Goal: Task Accomplishment & Management: Use online tool/utility

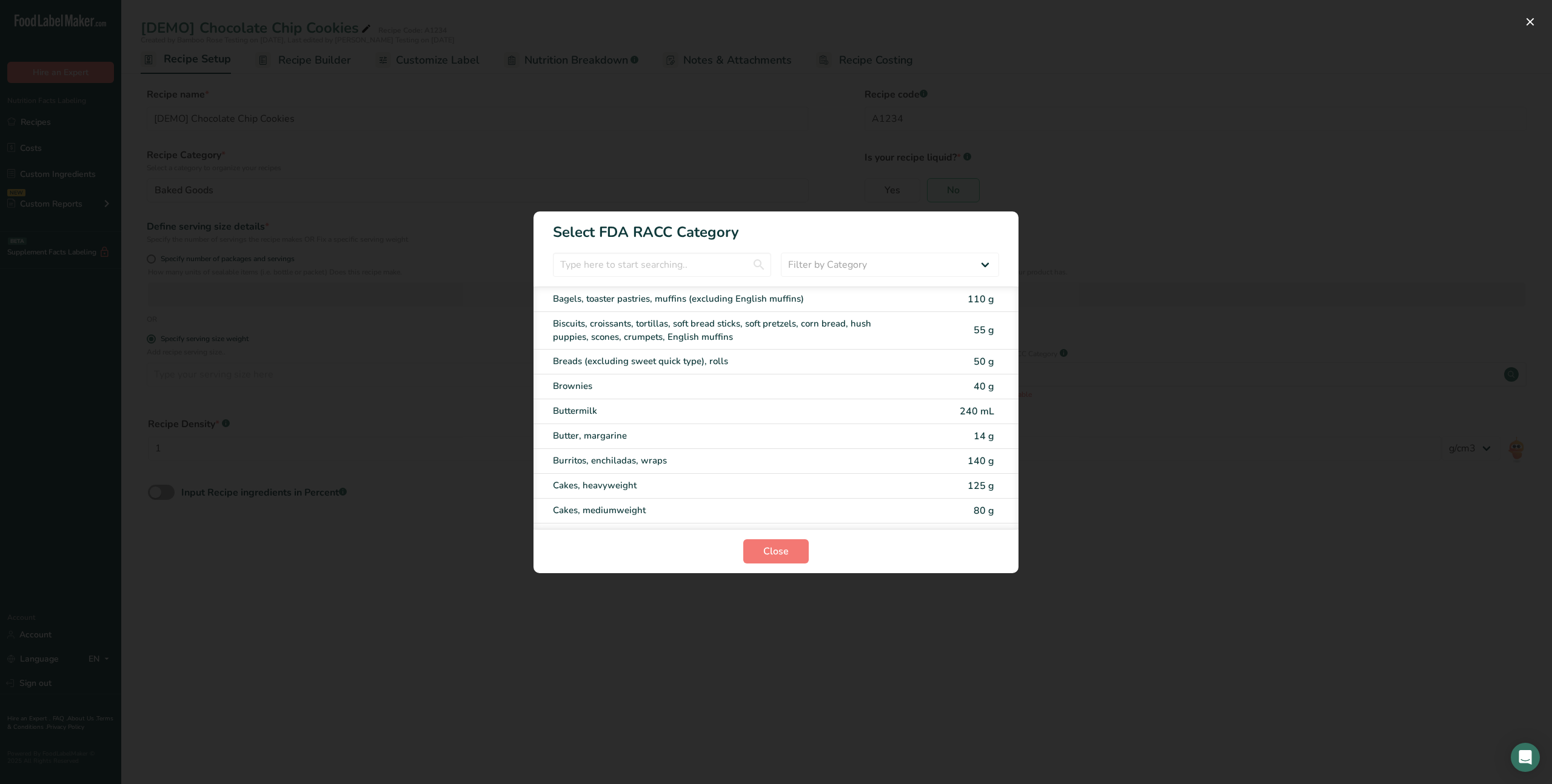
select select "18"
select select "22"
click at [1080, 172] on div "RACC Category Selection Modal" at bounding box center [776, 392] width 1552 height 784
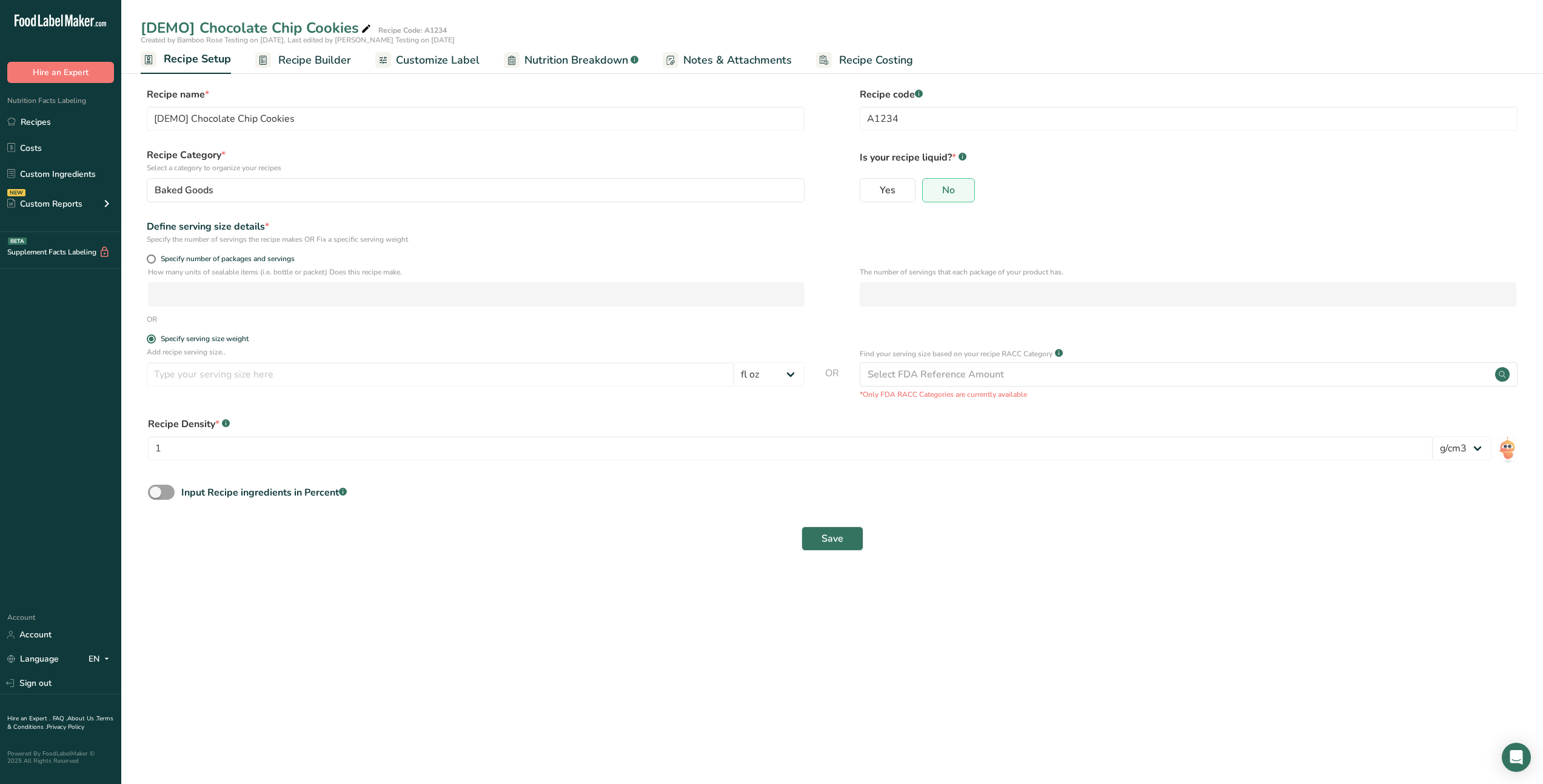
click at [195, 57] on span "Recipe Setup" at bounding box center [197, 59] width 67 height 16
drag, startPoint x: 601, startPoint y: 568, endPoint x: 567, endPoint y: 495, distance: 80.5
click at [601, 568] on section "Recipe name * [DEMO] Chocolate Chip Cookies Recipe code .a-a{fill:#347362;}.b-a…" at bounding box center [832, 320] width 1422 height 515
click at [562, 60] on span "Nutrition Breakdown" at bounding box center [576, 60] width 103 height 16
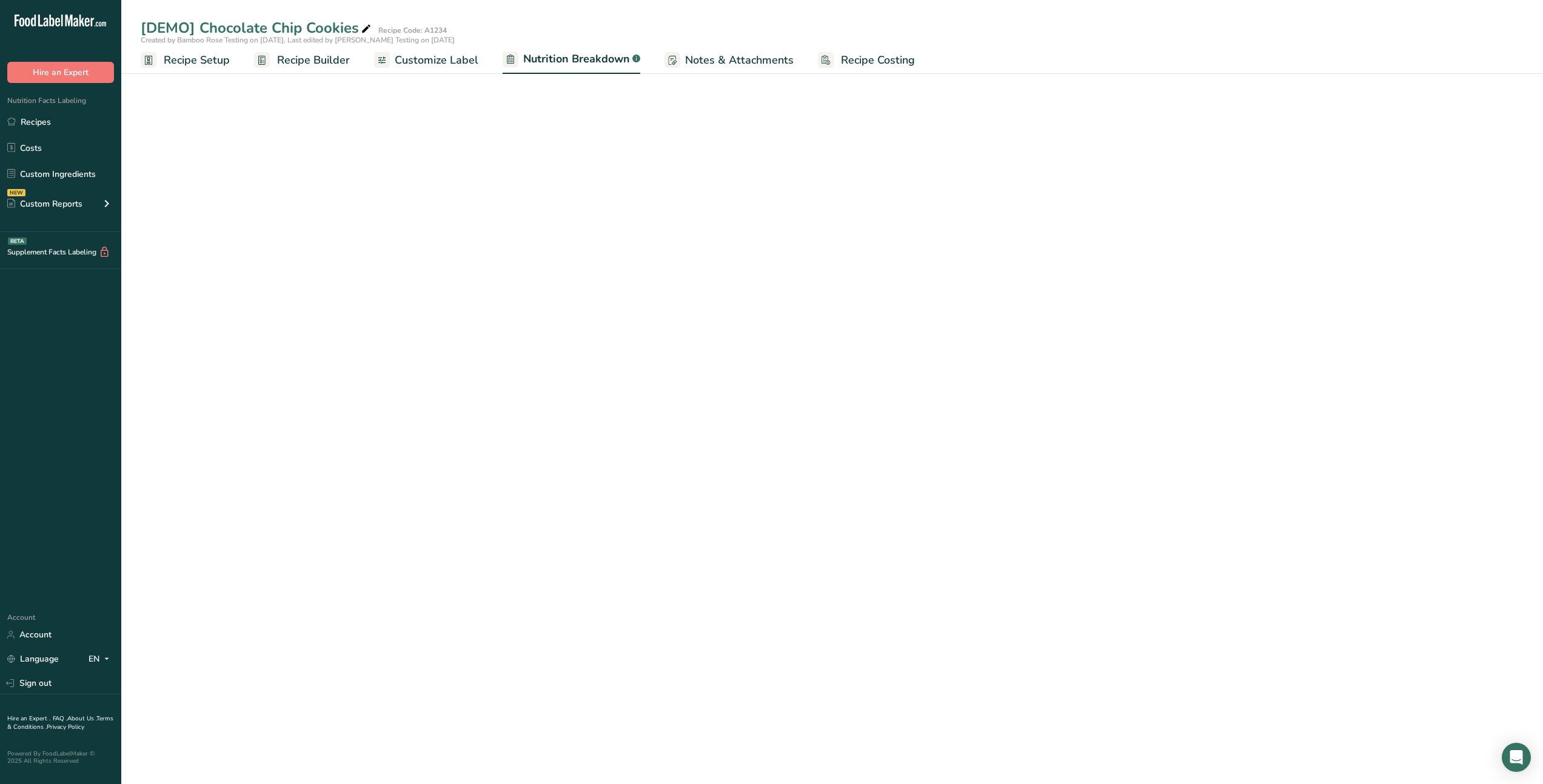
select select "Calories"
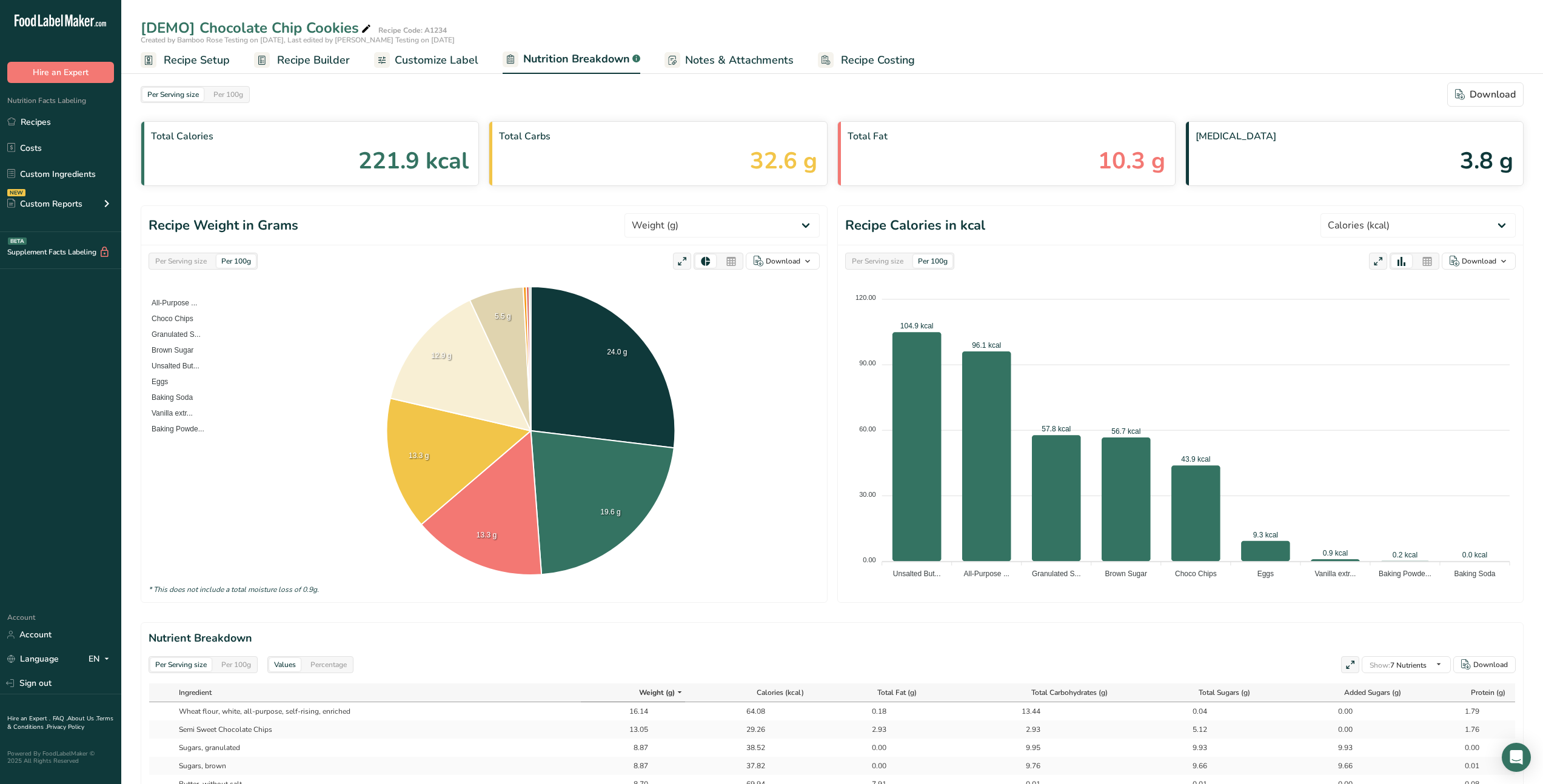
click at [418, 65] on span "Customize Label" at bounding box center [436, 60] width 84 height 16
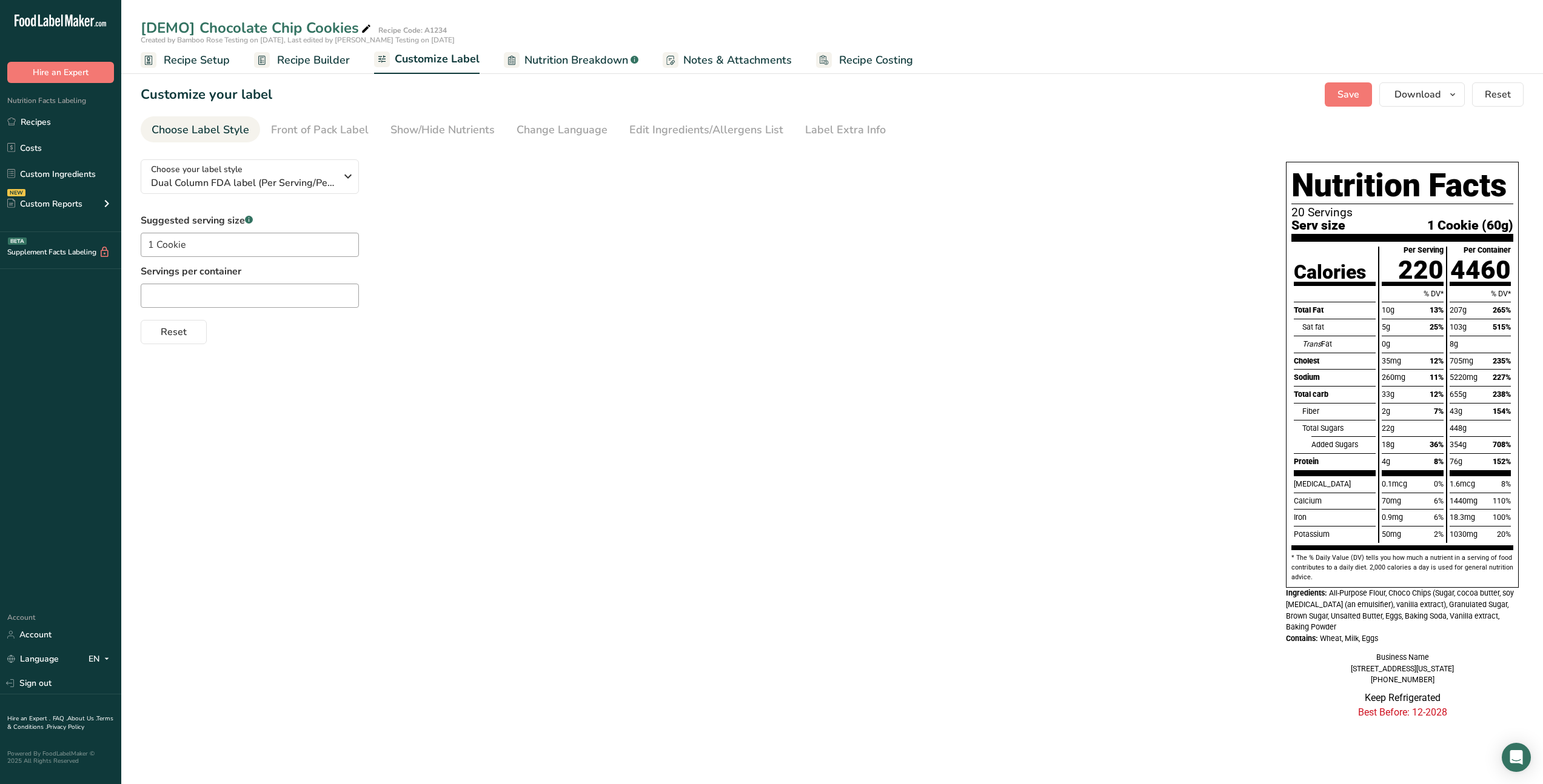
click at [330, 61] on span "Recipe Builder" at bounding box center [313, 60] width 73 height 16
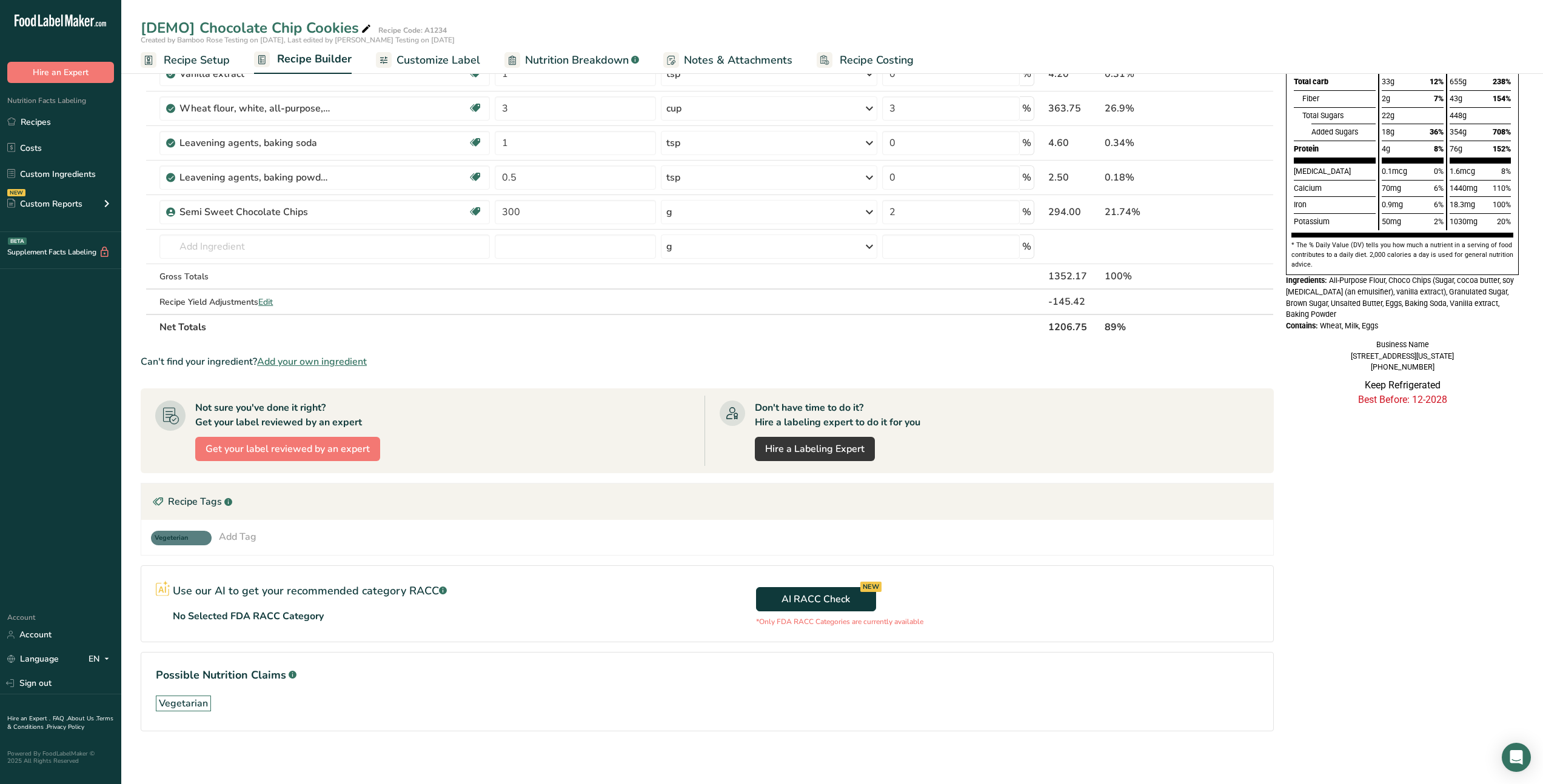
scroll to position [165, 0]
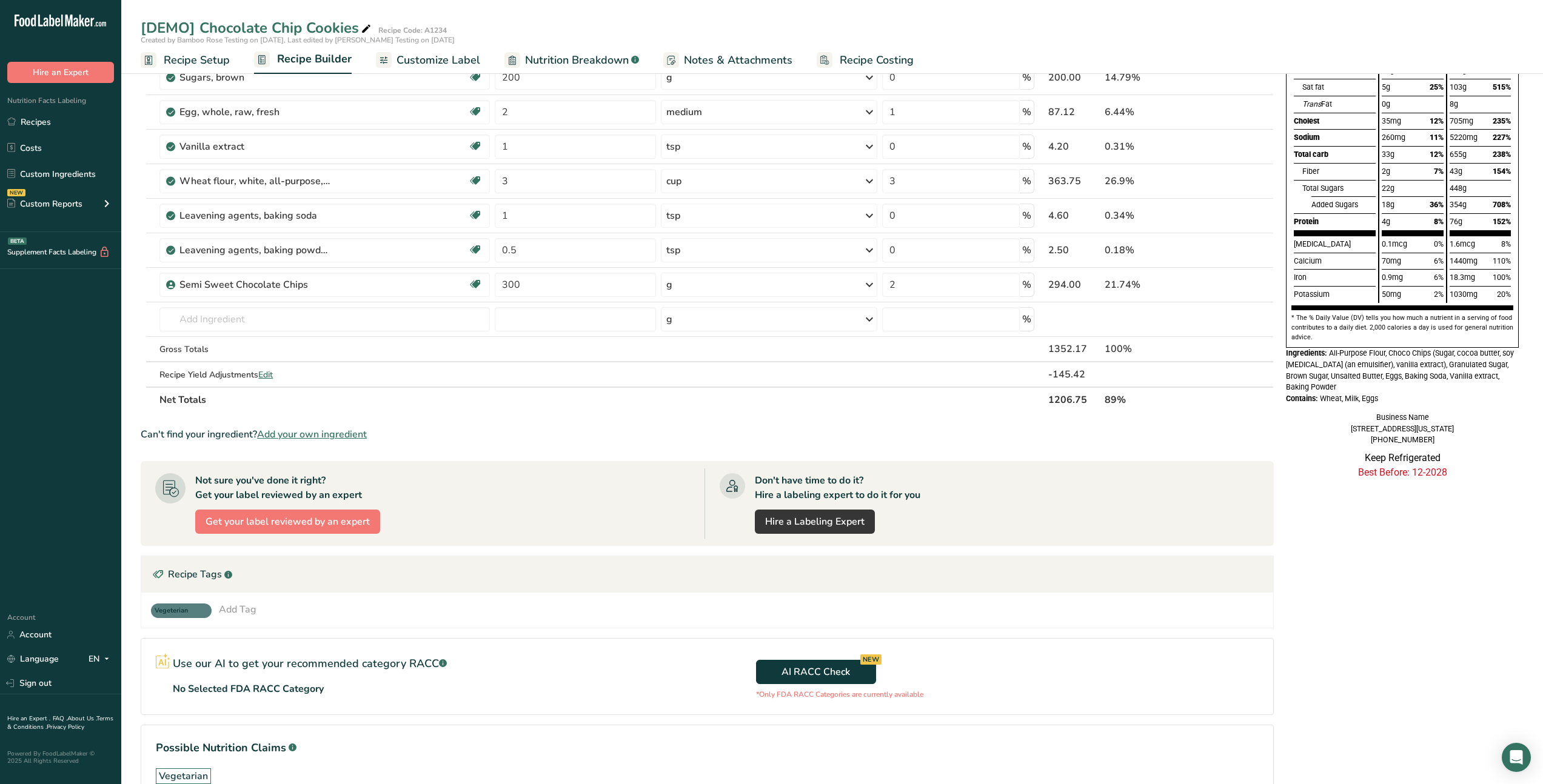
click at [467, 60] on span "Customize Label" at bounding box center [437, 60] width 84 height 16
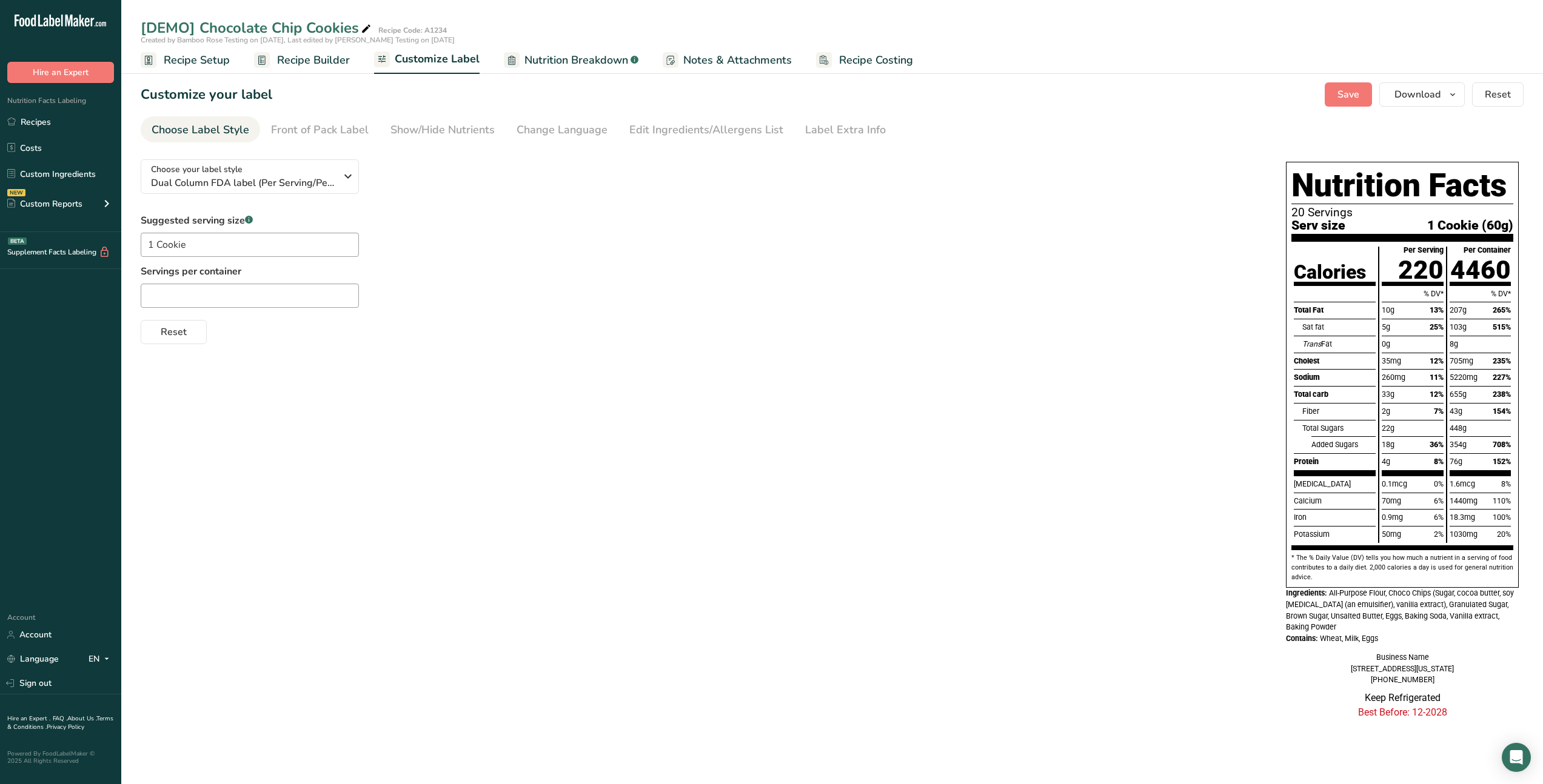
click at [314, 59] on span "Recipe Builder" at bounding box center [313, 60] width 73 height 16
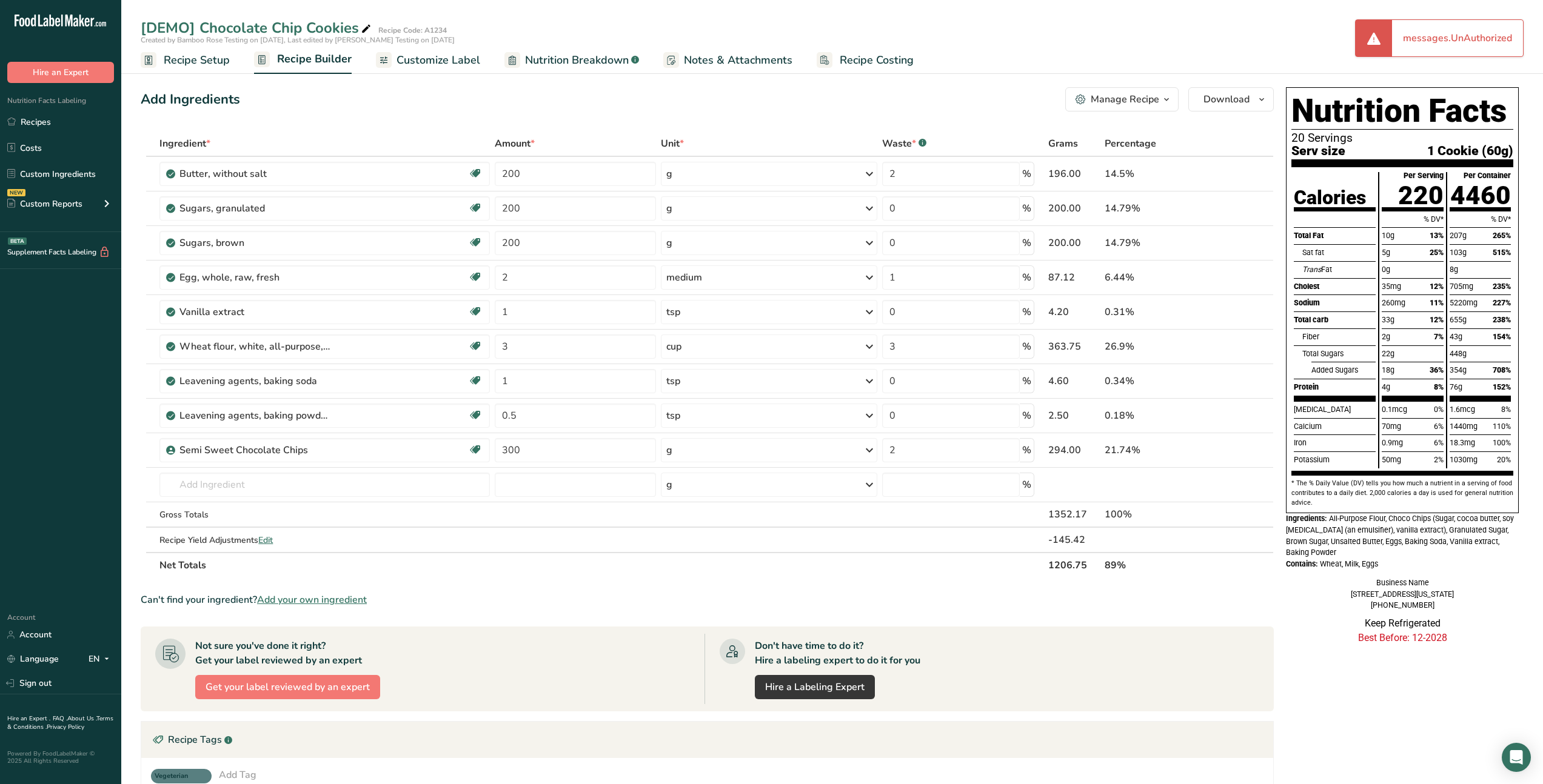
click at [220, 62] on span "Recipe Setup" at bounding box center [197, 60] width 66 height 16
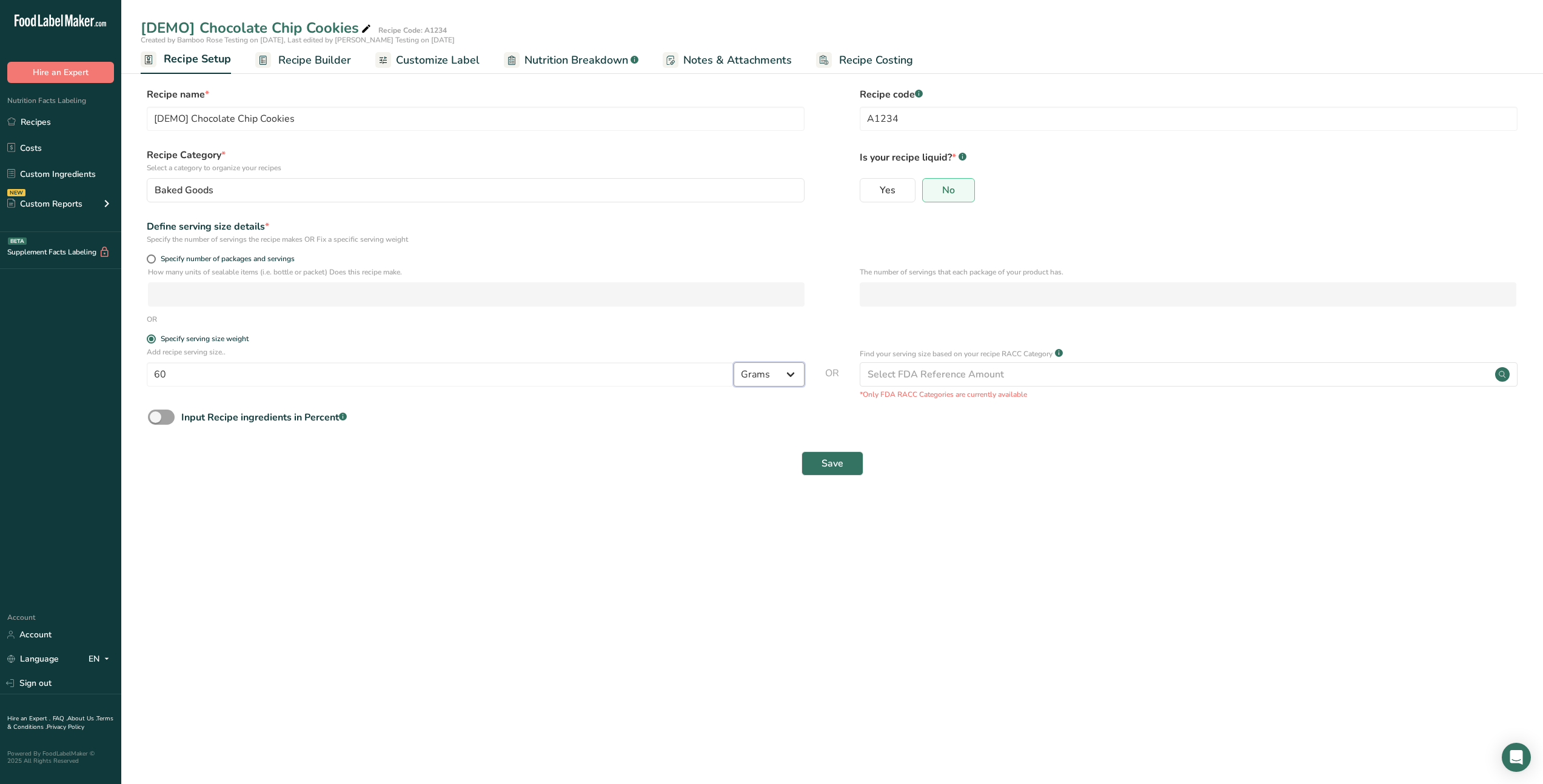
click at [796, 370] on select "Grams kg mg mcg lb oz l mL fl oz tbsp tsp cup qt gallon" at bounding box center [769, 374] width 71 height 24
click at [914, 370] on div "Select FDA Reference Amount" at bounding box center [936, 374] width 137 height 14
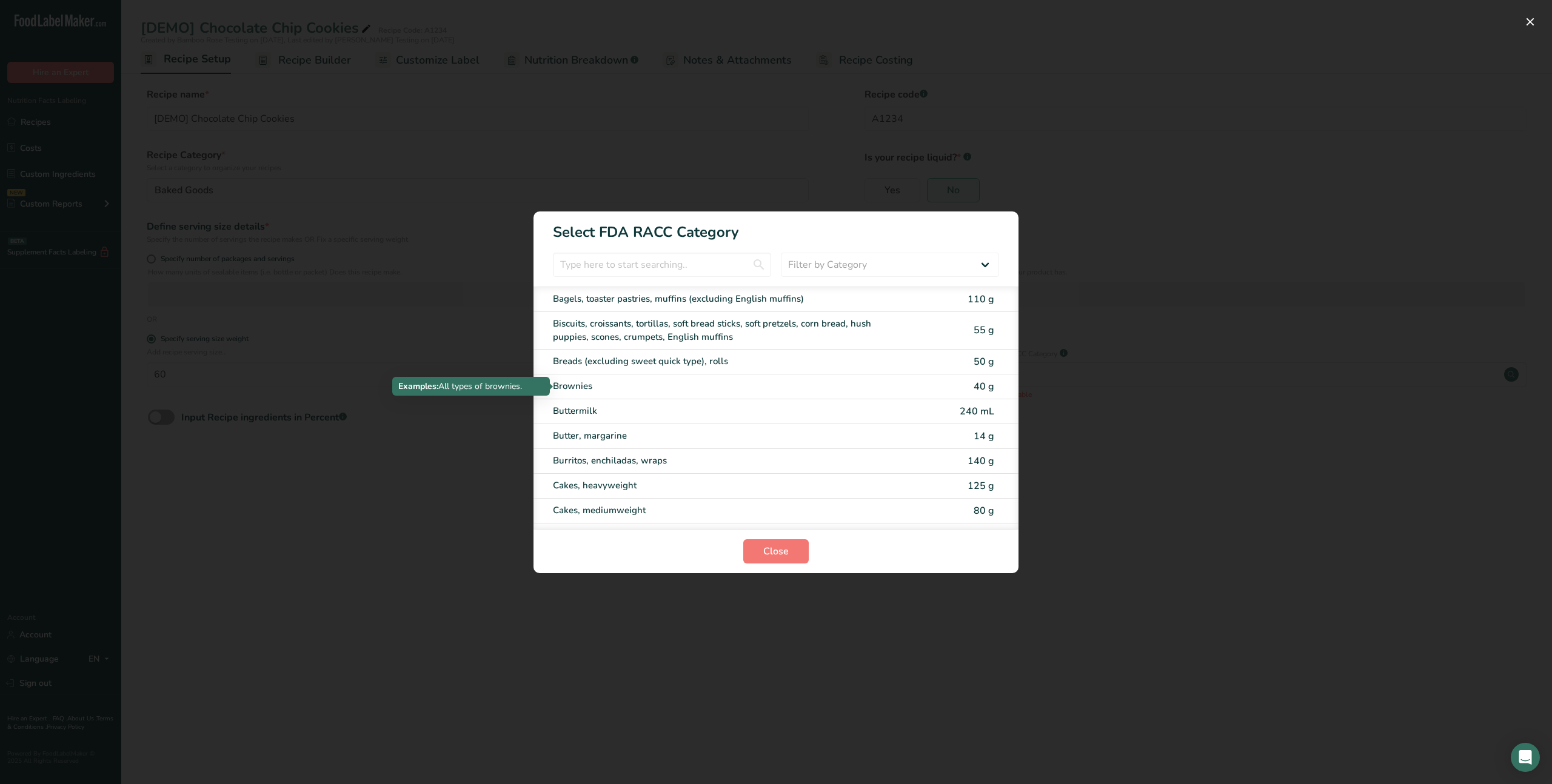
click at [719, 380] on div "Brownies" at bounding box center [725, 387] width 344 height 14
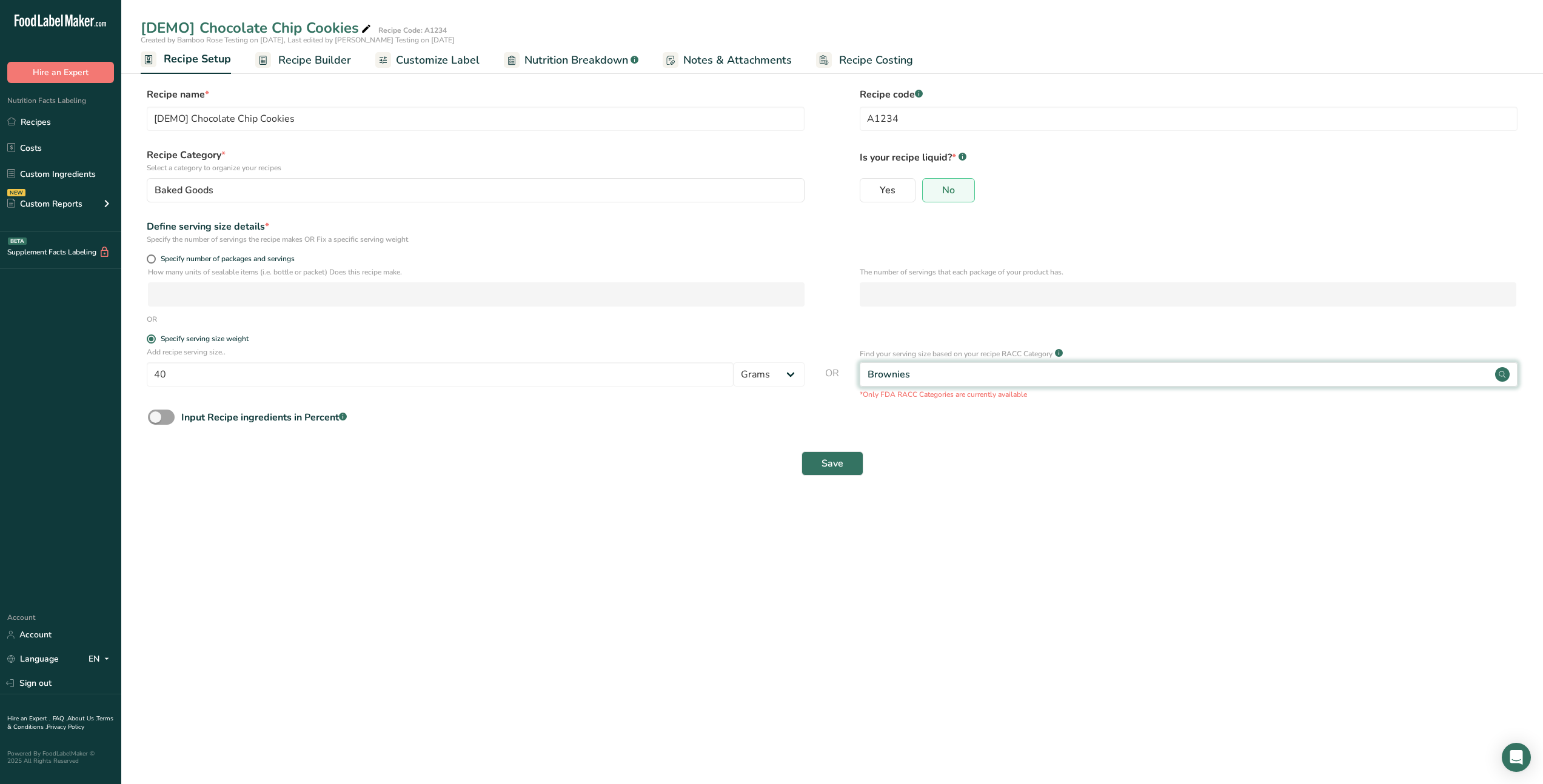
click at [890, 364] on div "Brownies" at bounding box center [1188, 374] width 657 height 24
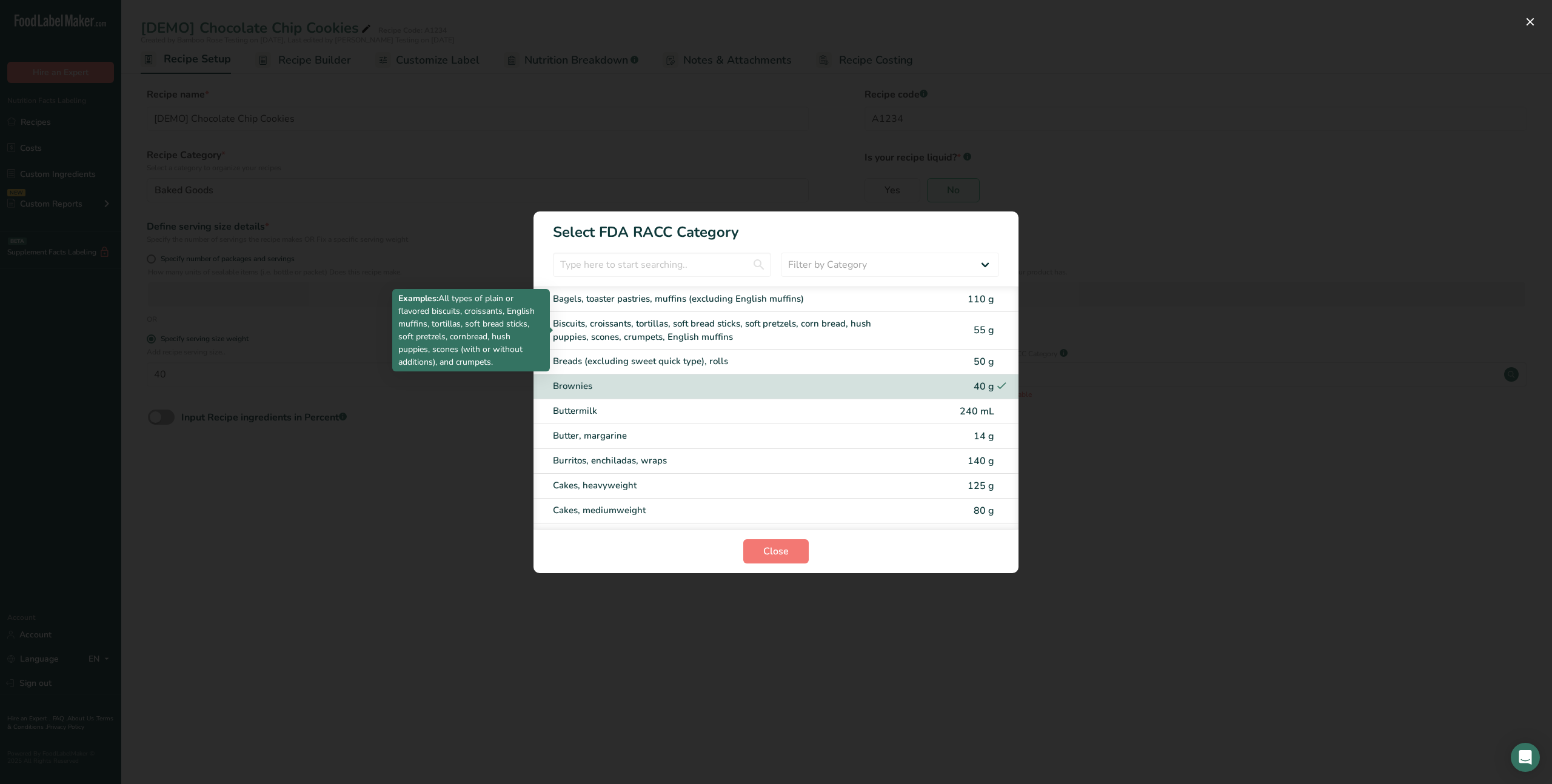
click at [767, 333] on div "Biscuits, croissants, tortillas, soft bread sticks, soft pretzels, corn bread, …" at bounding box center [725, 330] width 344 height 27
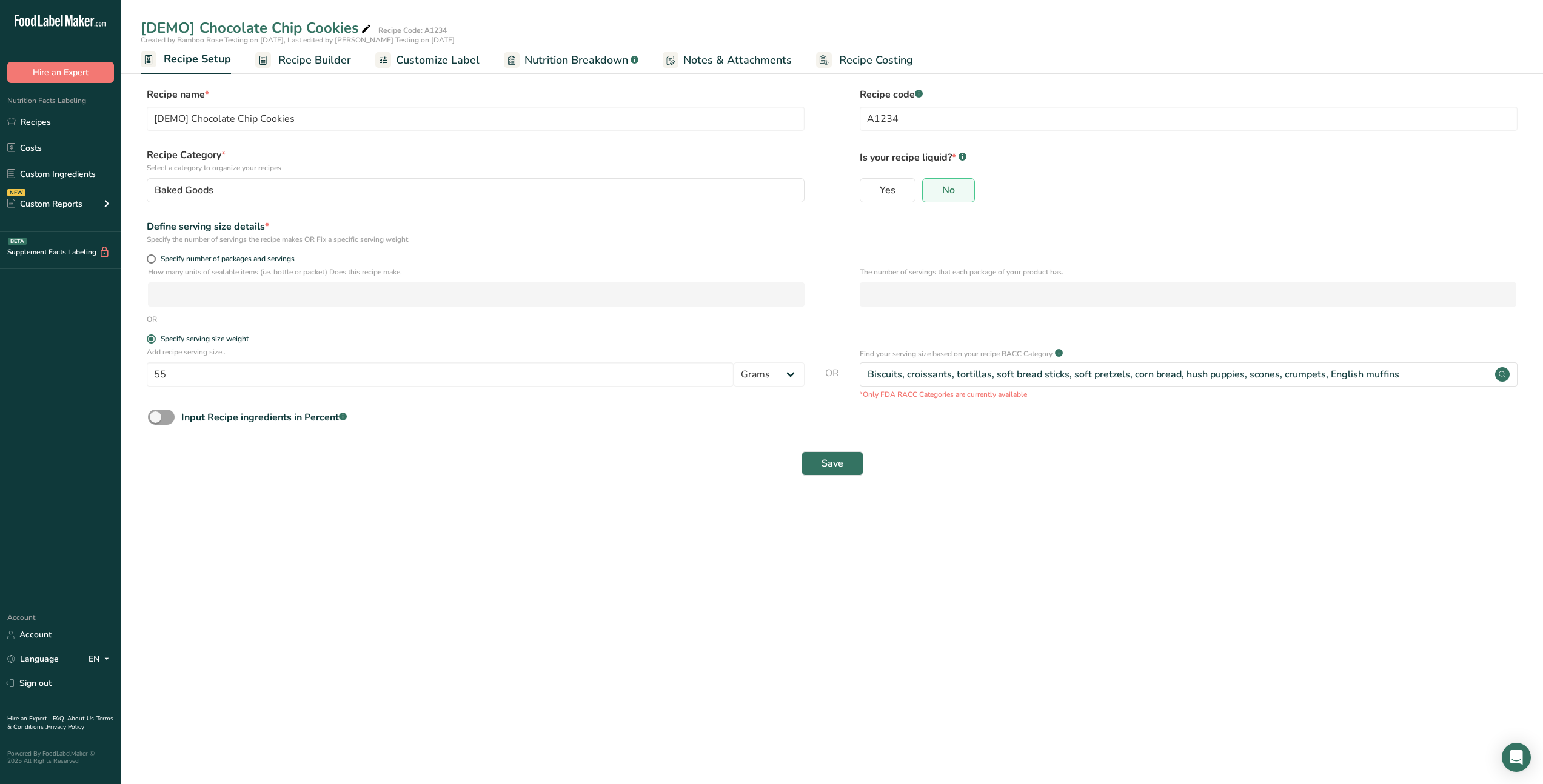
click at [956, 360] on div "Find your serving size based on your recipe RACC Category .a-a{fill:#347362;}.b…" at bounding box center [1188, 354] width 657 height 14
click at [948, 367] on div "Biscuits, croissants, tortillas, soft bread sticks, soft pretzels, corn bread, …" at bounding box center [1133, 374] width 532 height 14
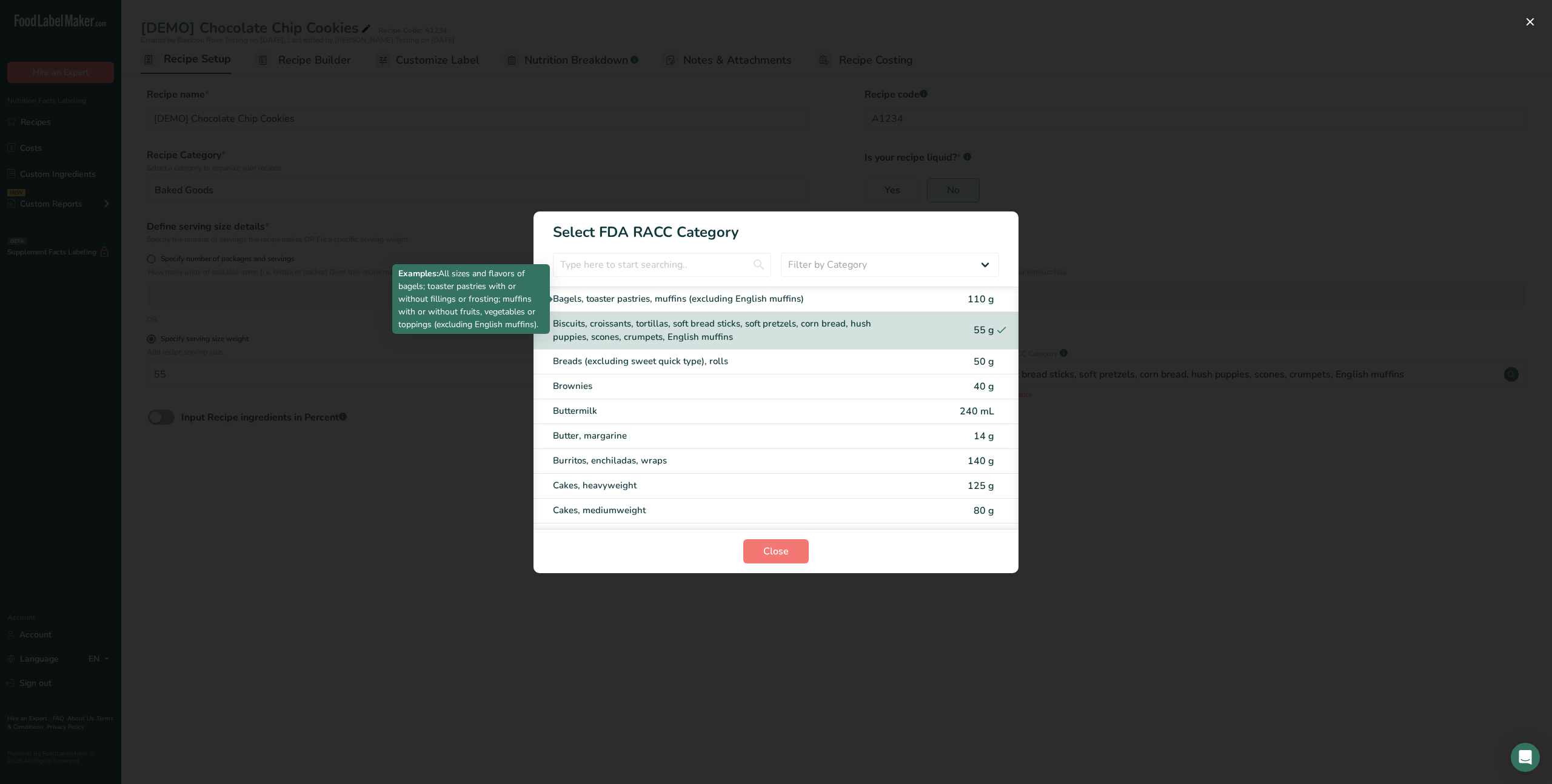
click at [822, 299] on div "Bagels, toaster pastries, muffins (excluding English muffins)" at bounding box center [725, 299] width 344 height 14
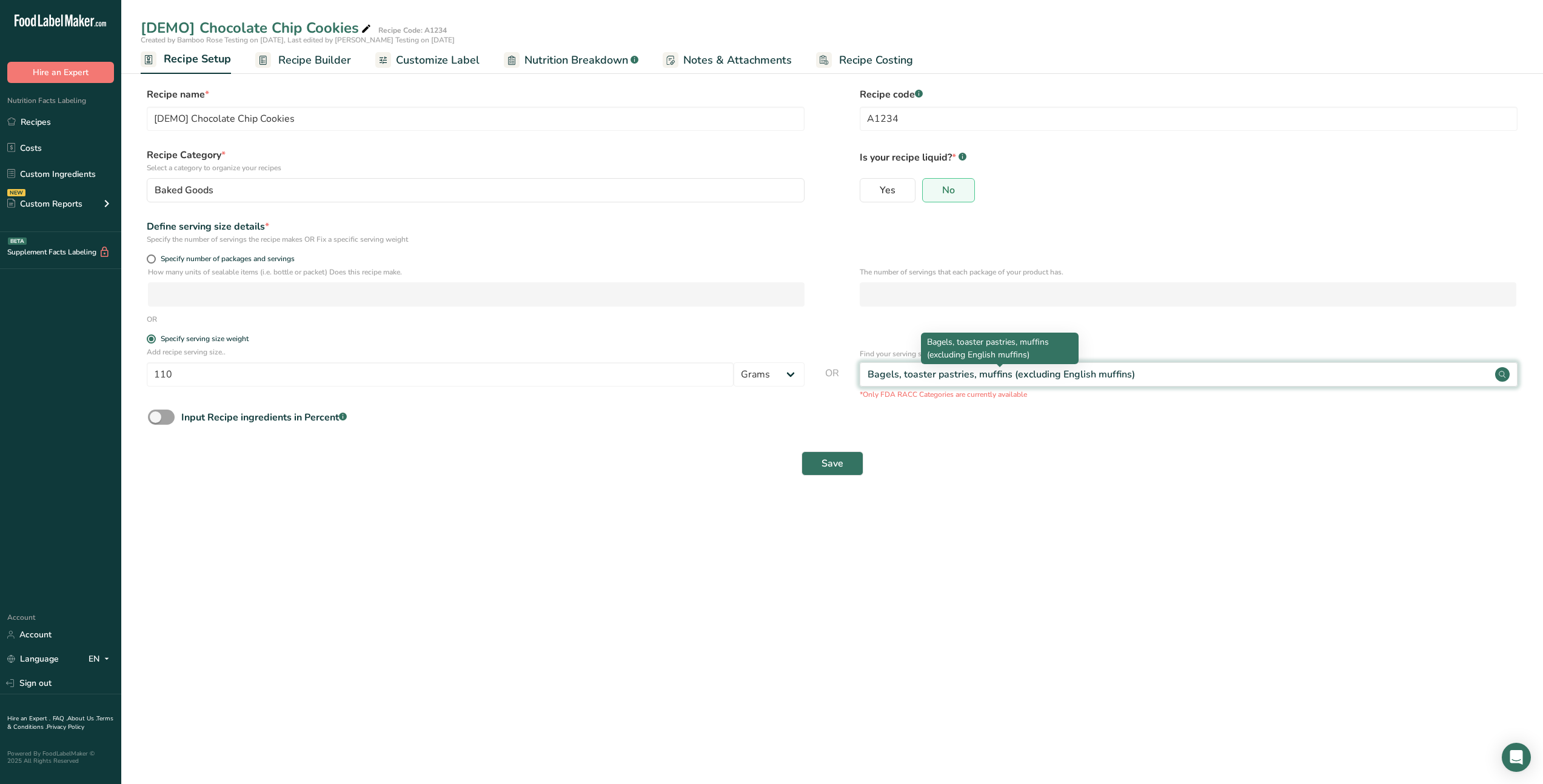
click at [1008, 374] on div "Bagels, toaster pastries, muffins (excluding English muffins)" at bounding box center [1001, 374] width 268 height 14
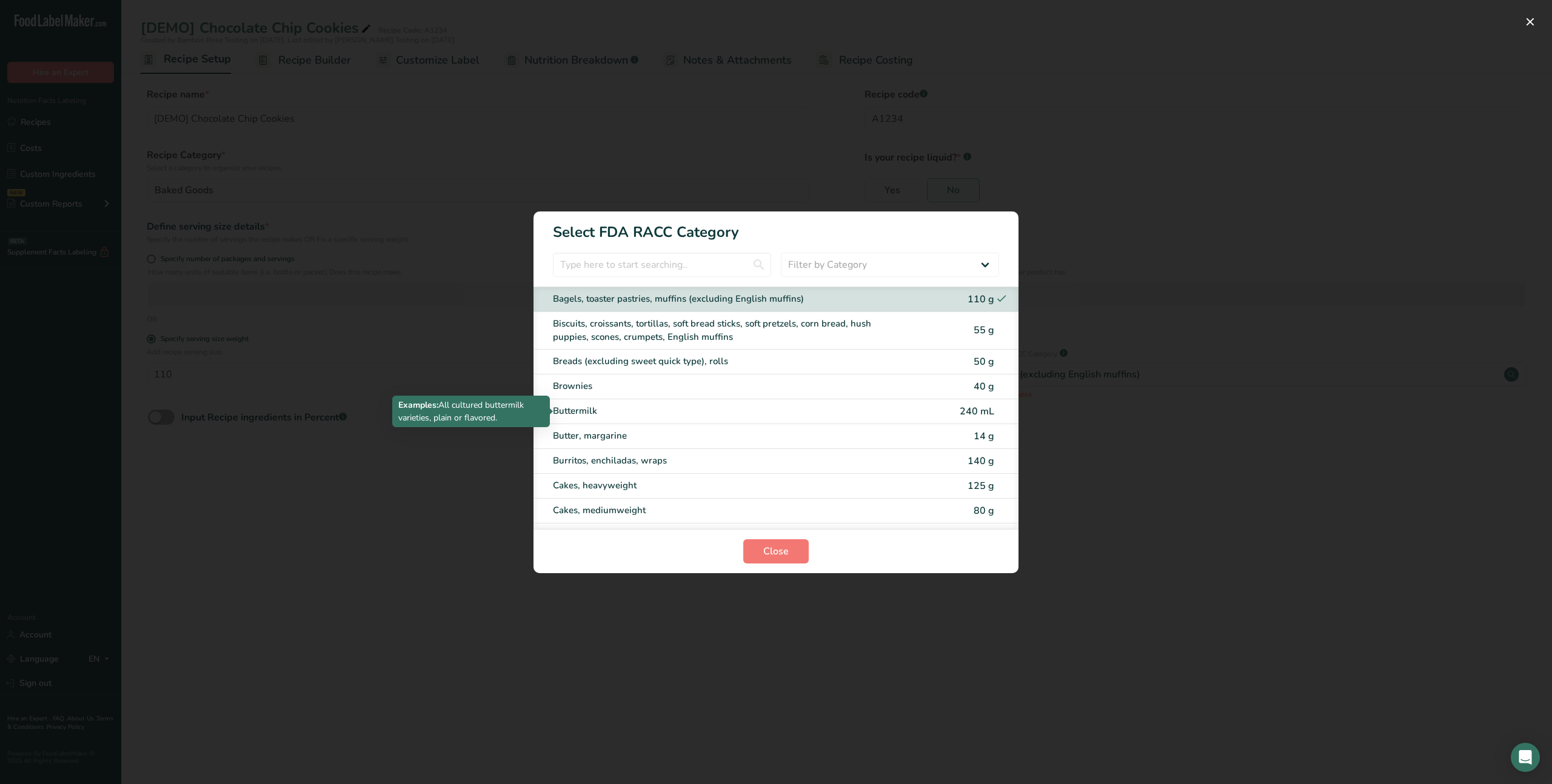
click at [640, 412] on div "Buttermilk" at bounding box center [725, 411] width 344 height 14
type input "240"
select select "17"
select select "22"
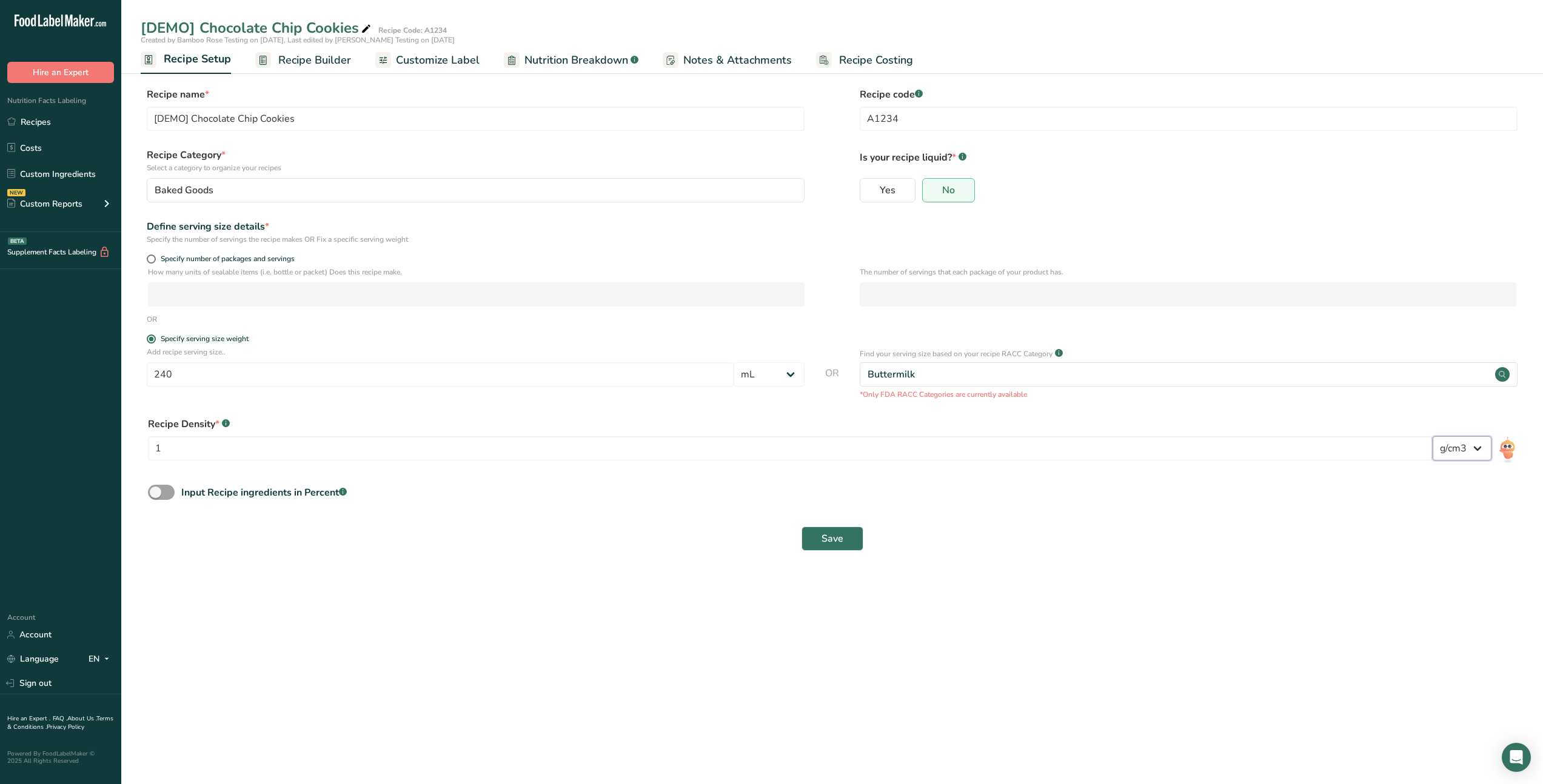
click at [1459, 456] on select "lb/ft3 g/cm3" at bounding box center [1461, 448] width 58 height 24
click at [348, 369] on input "240" at bounding box center [439, 374] width 586 height 24
click at [507, 369] on input "240" at bounding box center [439, 374] width 586 height 24
drag, startPoint x: 193, startPoint y: 381, endPoint x: 99, endPoint y: 378, distance: 94.0
click at [99, 378] on div ".a-20{fill:#fff;} Hire an Expert Nutrition Facts Labeling Recipes Costs Custom …" at bounding box center [772, 392] width 1543 height 784
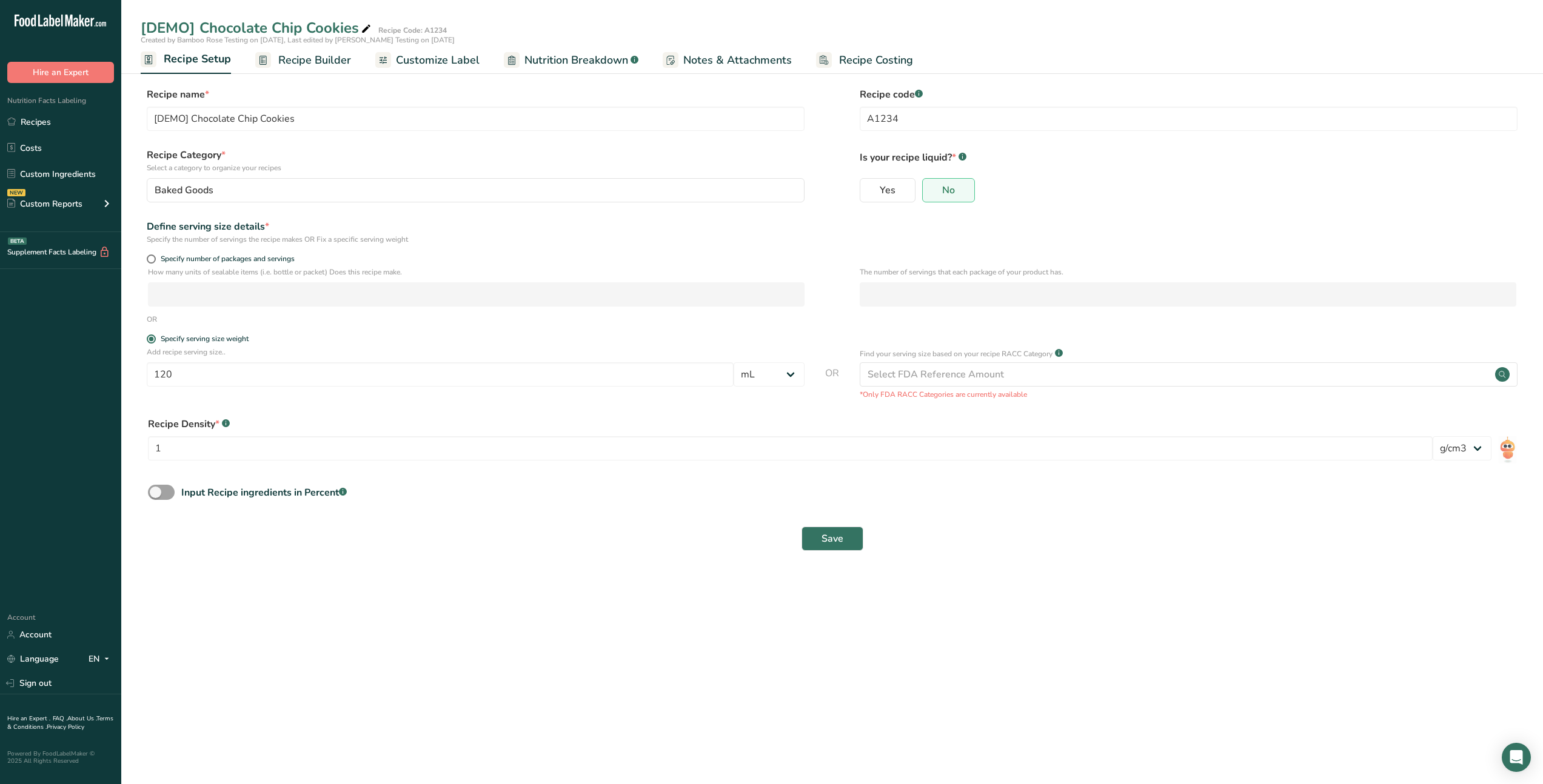
click at [401, 424] on div "Recipe Density * .a-a{fill:#347362;}.b-a{fill:#fff;}" at bounding box center [832, 424] width 1368 height 14
click at [899, 375] on div "Select FDA Reference Amount" at bounding box center [936, 374] width 137 height 14
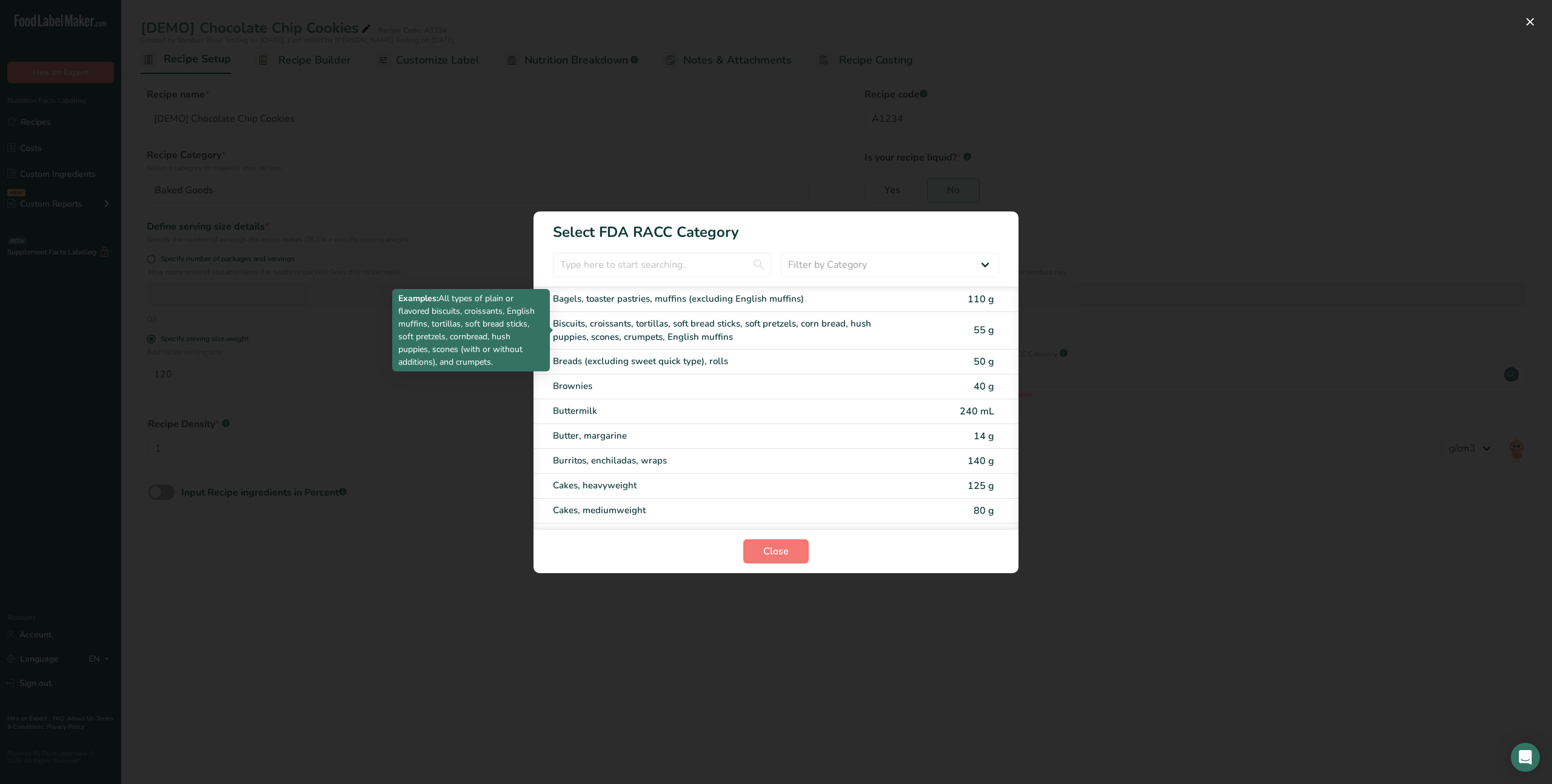
click at [653, 336] on div "Biscuits, croissants, tortillas, soft bread sticks, soft pretzels, corn bread, …" at bounding box center [725, 330] width 344 height 27
type input "55"
select select "0"
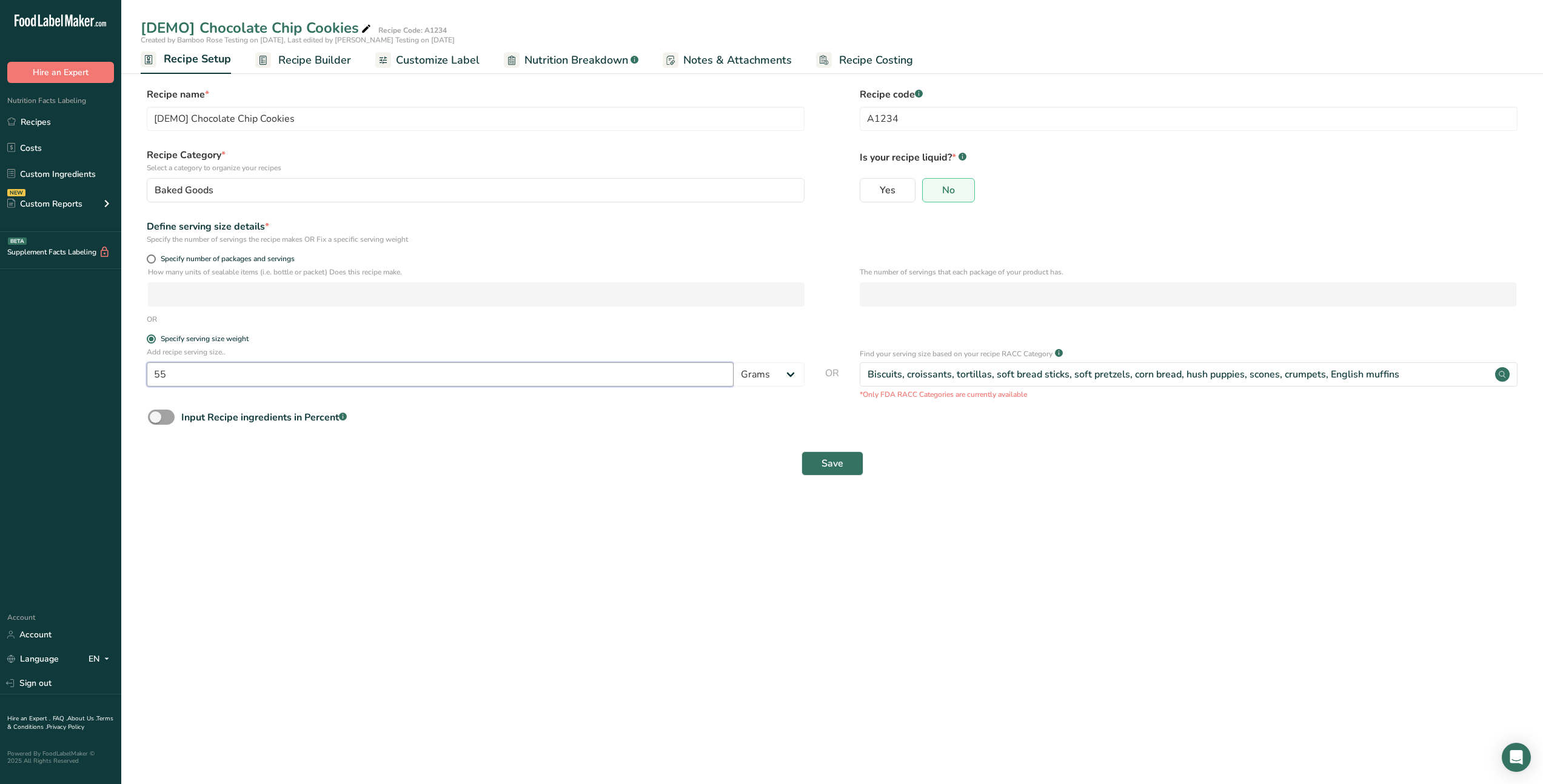
drag, startPoint x: 207, startPoint y: 368, endPoint x: 109, endPoint y: 372, distance: 98.1
click at [109, 372] on div ".a-20{fill:#fff;} Hire an Expert Nutrition Facts Labeling Recipes Costs Custom …" at bounding box center [772, 392] width 1543 height 784
type input "60"
click at [370, 552] on main "[DEMO] Chocolate Chip Cookies Recipe Code: A1234 Created by Bamboo Rose Testing…" at bounding box center [772, 392] width 1543 height 784
click at [217, 256] on span "Specify number of packages and servings" at bounding box center [225, 259] width 139 height 9
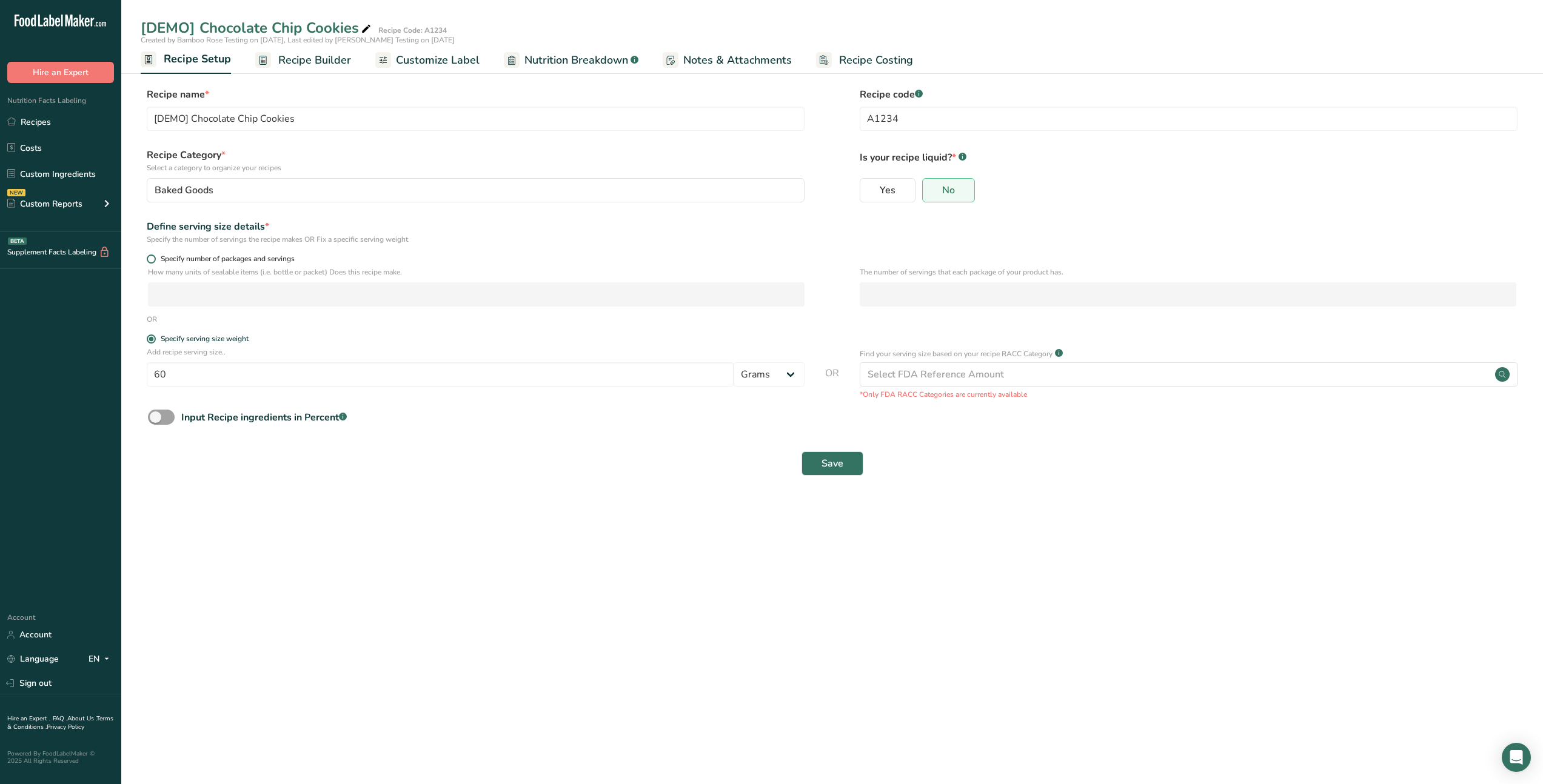
click at [154, 256] on input "Specify number of packages and servings" at bounding box center [150, 259] width 8 height 8
radio input "true"
radio input "false"
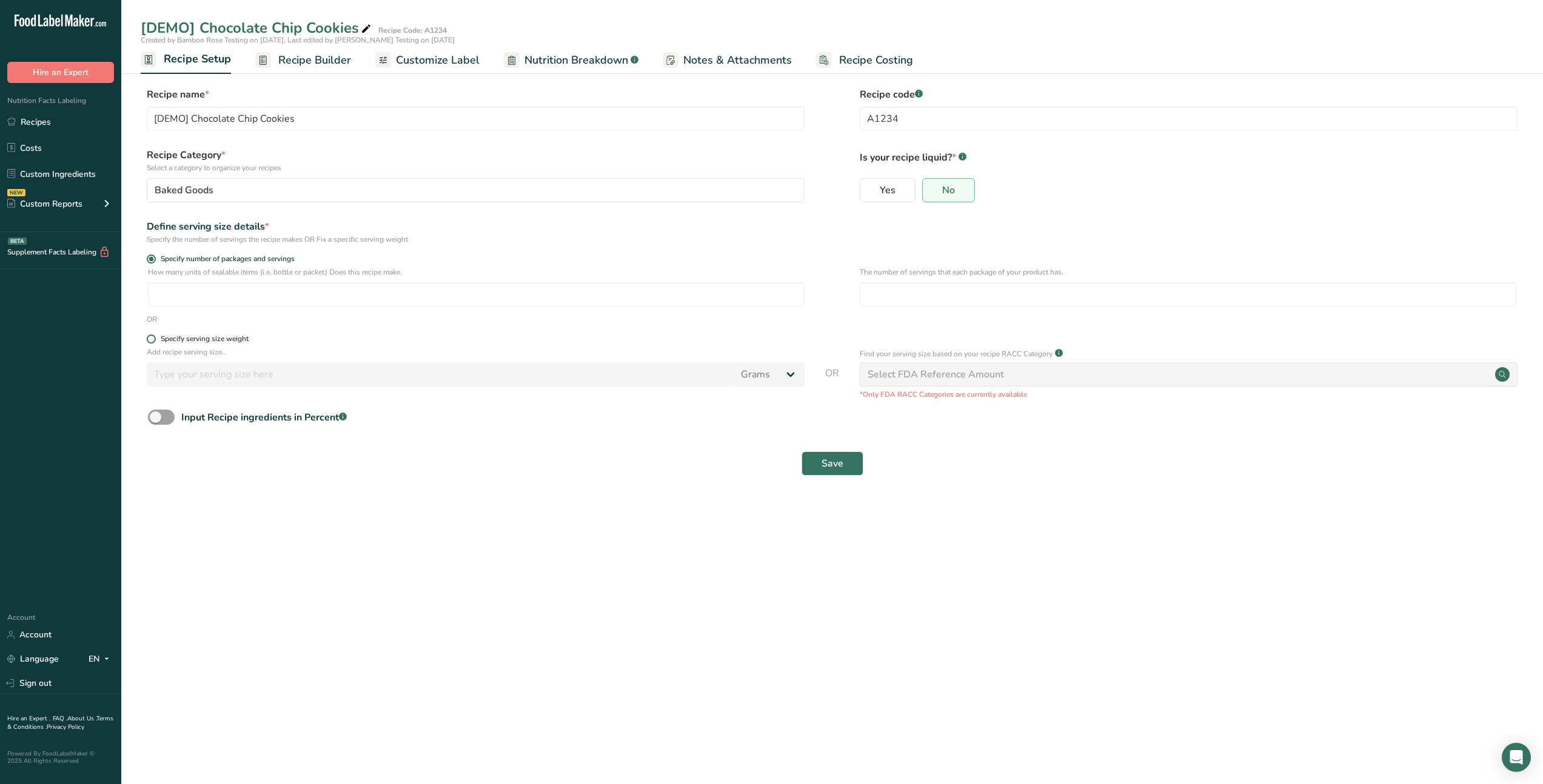
click at [150, 342] on span at bounding box center [151, 339] width 9 height 9
click at [150, 342] on input "Specify serving size weight" at bounding box center [150, 339] width 8 height 8
radio input "true"
radio input "false"
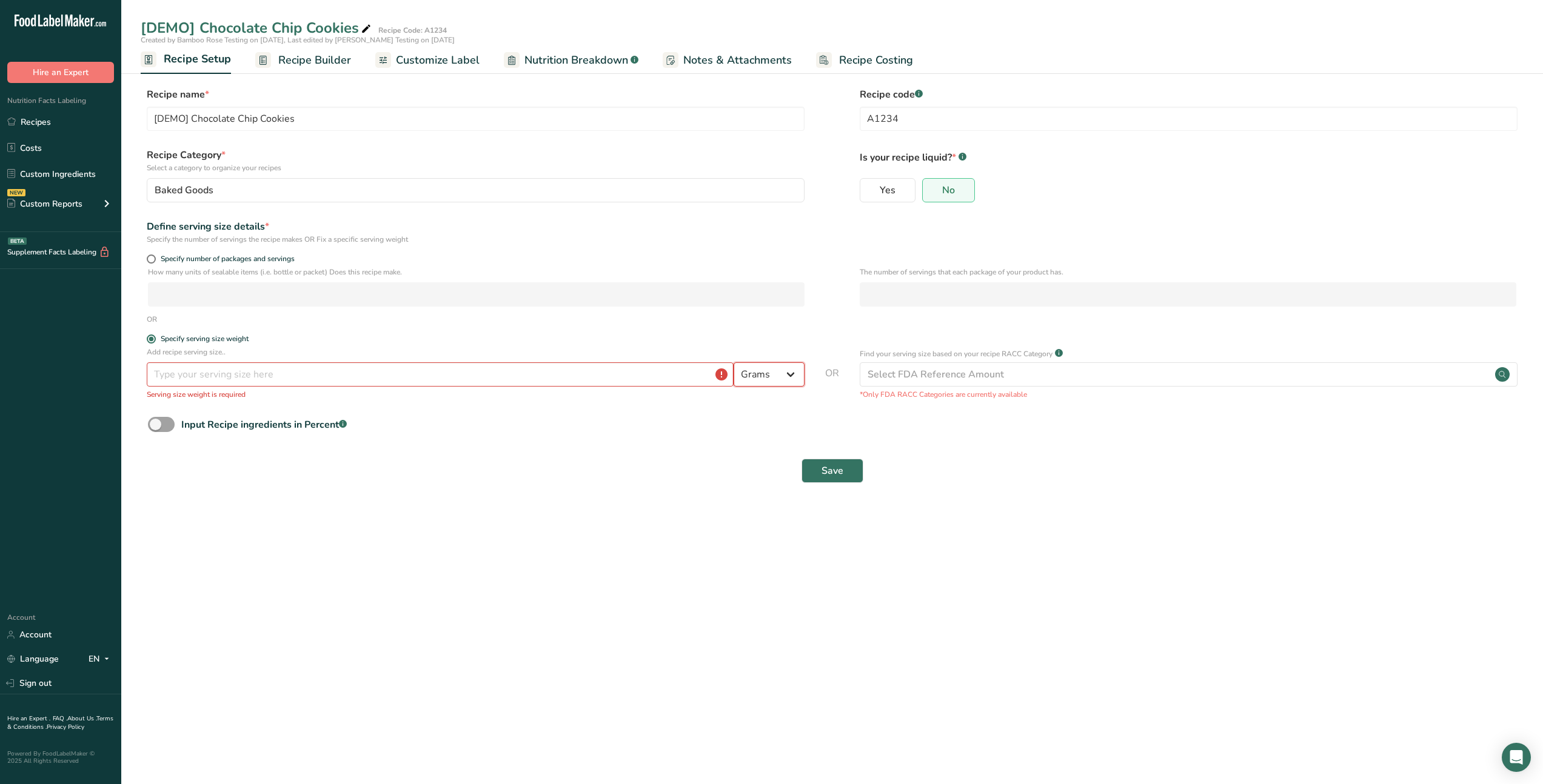
click at [762, 384] on select "Grams kg mg mcg lb oz l mL fl oz tbsp tsp cup qt gallon" at bounding box center [769, 374] width 71 height 24
select select "18"
click at [734, 363] on select "Grams kg mg mcg lb oz l mL fl oz tbsp tsp cup qt gallon" at bounding box center [769, 374] width 71 height 24
select select "22"
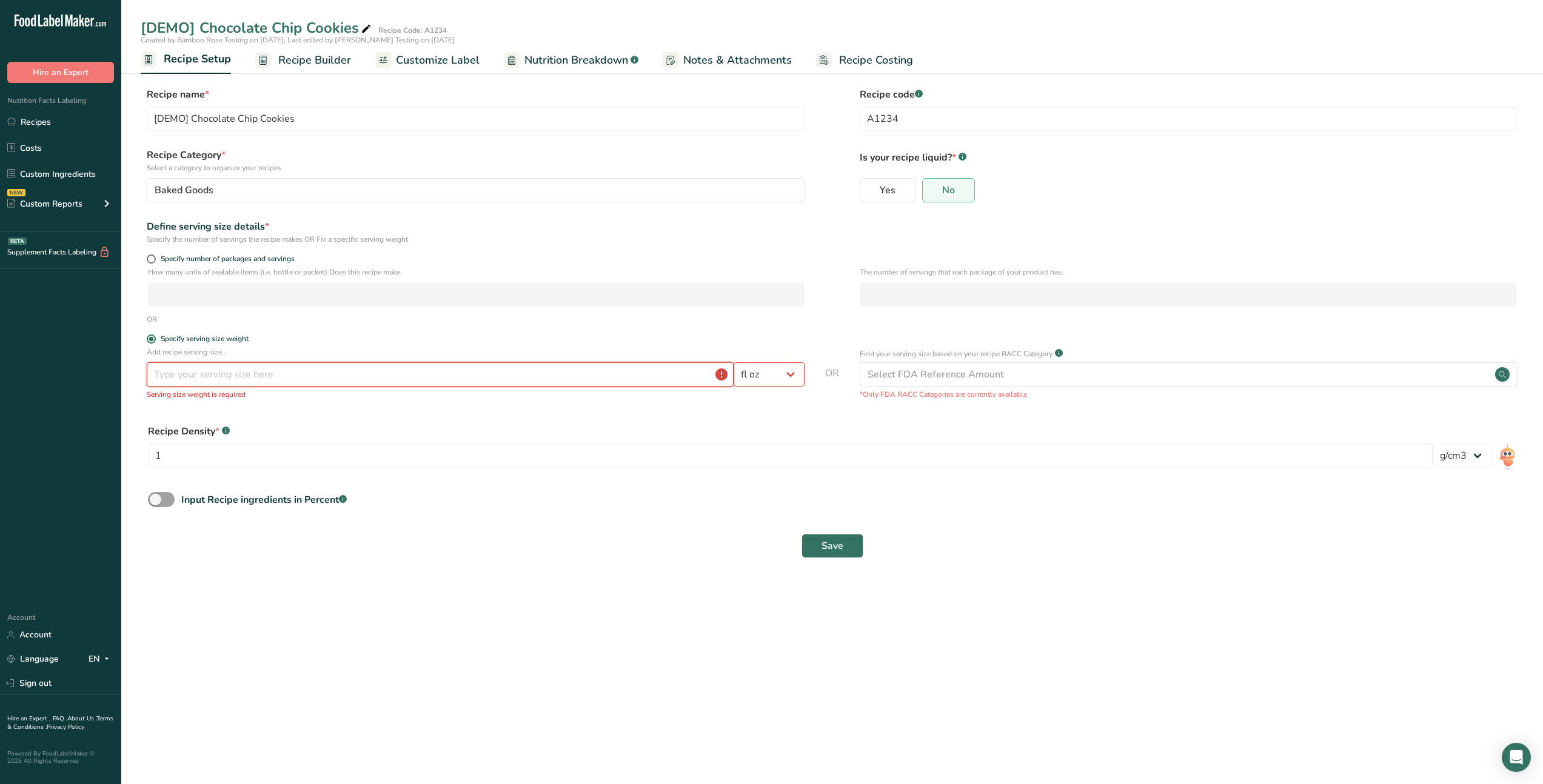
click at [259, 377] on input "number" at bounding box center [439, 374] width 586 height 24
click at [242, 462] on input "1" at bounding box center [790, 455] width 1284 height 24
click at [299, 378] on input "number" at bounding box center [439, 374] width 586 height 24
type input "5"
type input "25"
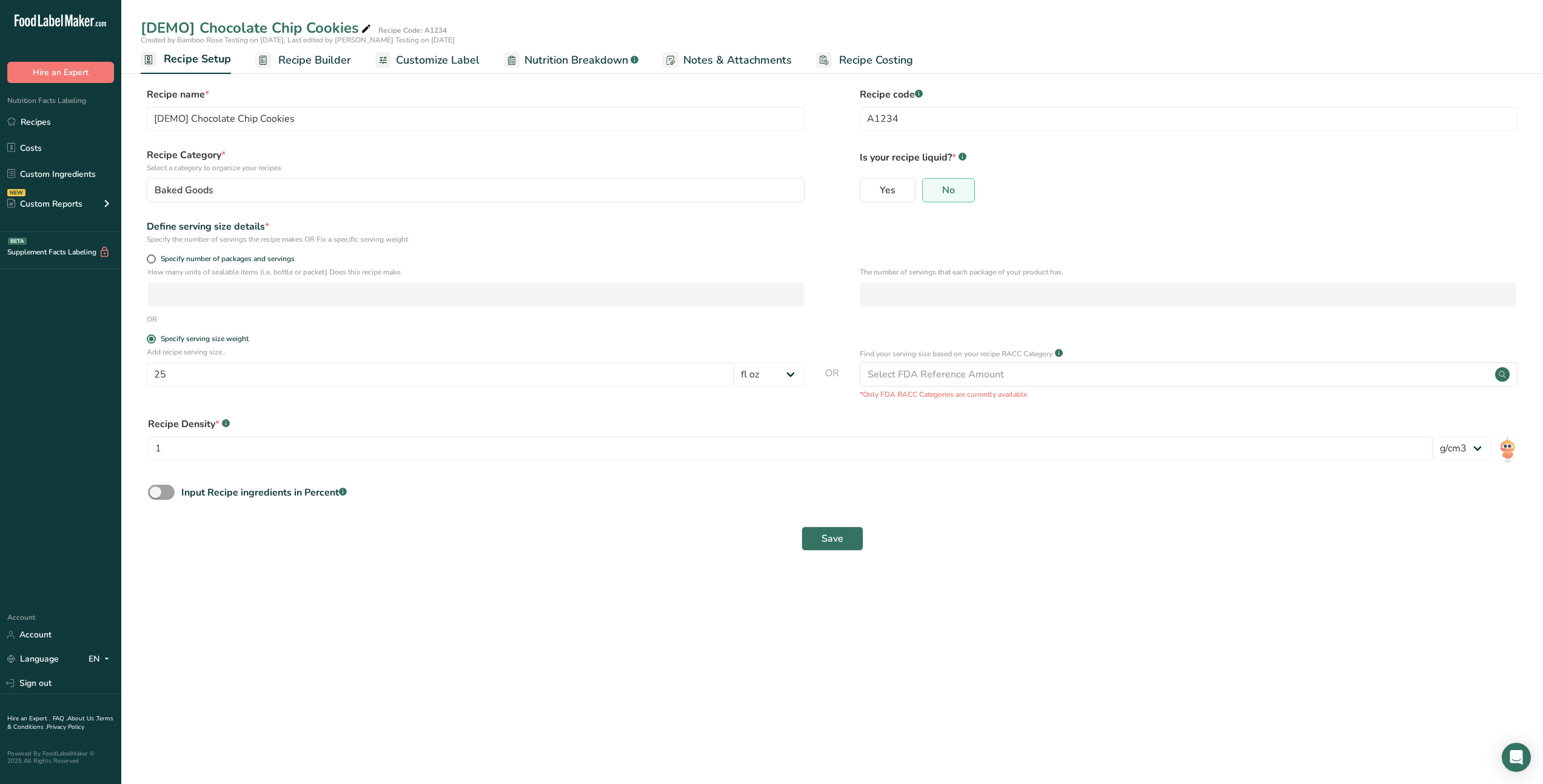
click at [708, 592] on main "[DEMO] Chocolate Chip Cookies Recipe Code: A1234 Created by Bamboo Rose Testing…" at bounding box center [772, 392] width 1543 height 784
click at [840, 542] on span "Save" at bounding box center [833, 539] width 22 height 14
click at [310, 69] on link "Recipe Builder" at bounding box center [303, 60] width 96 height 27
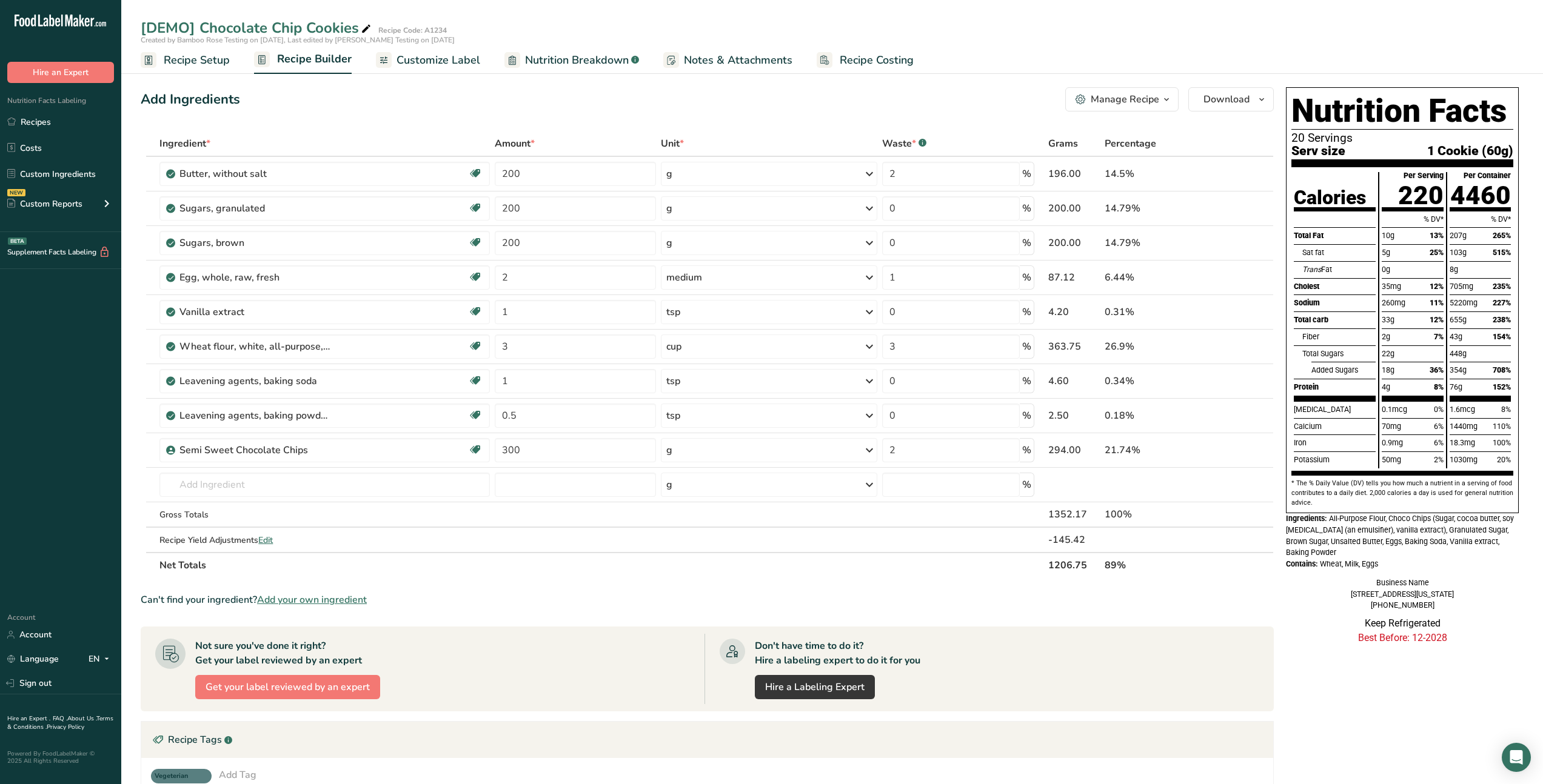
click at [207, 59] on span "Recipe Setup" at bounding box center [197, 60] width 66 height 16
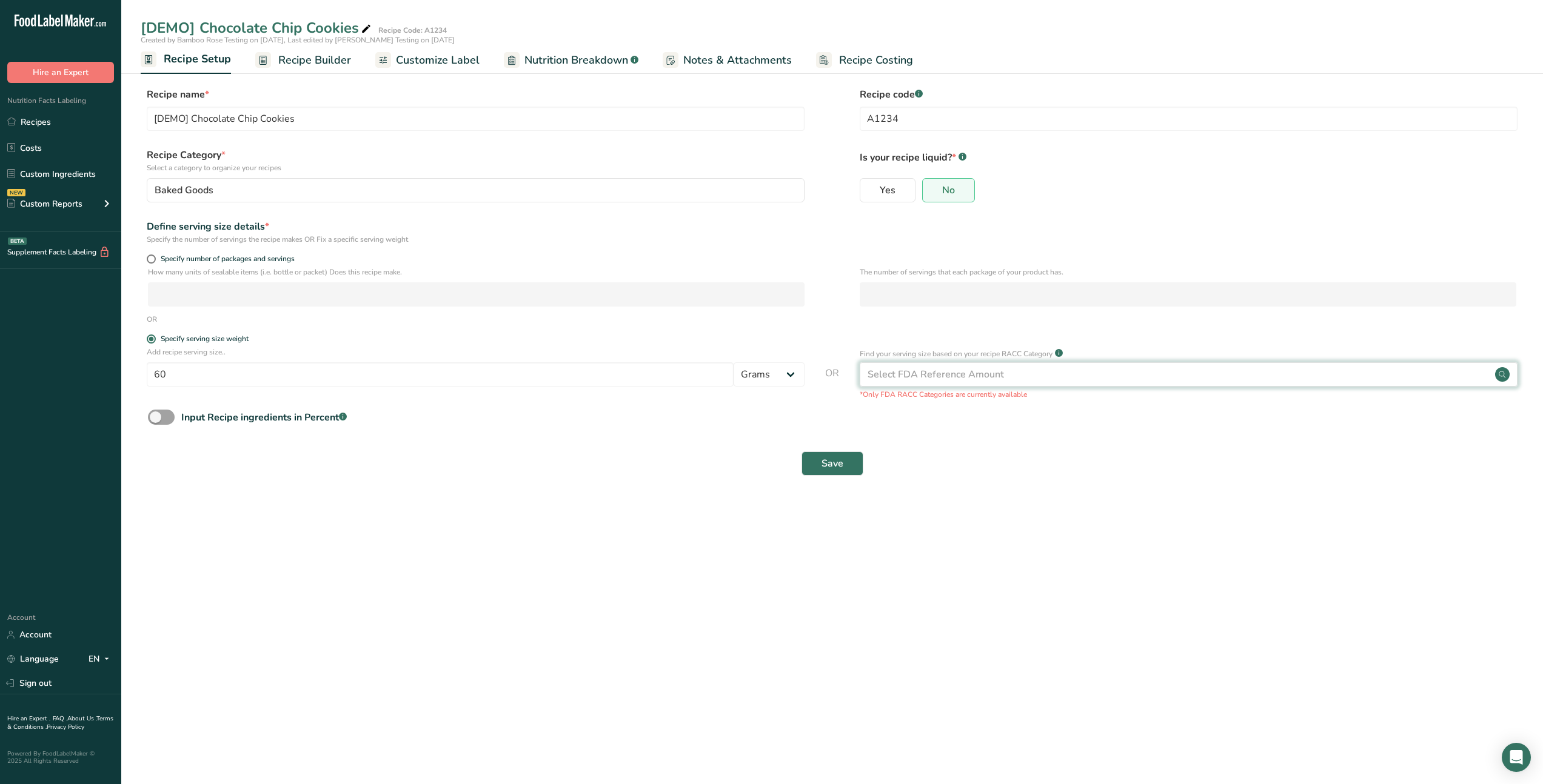
click at [907, 366] on div "Select FDA Reference Amount" at bounding box center [1188, 374] width 657 height 24
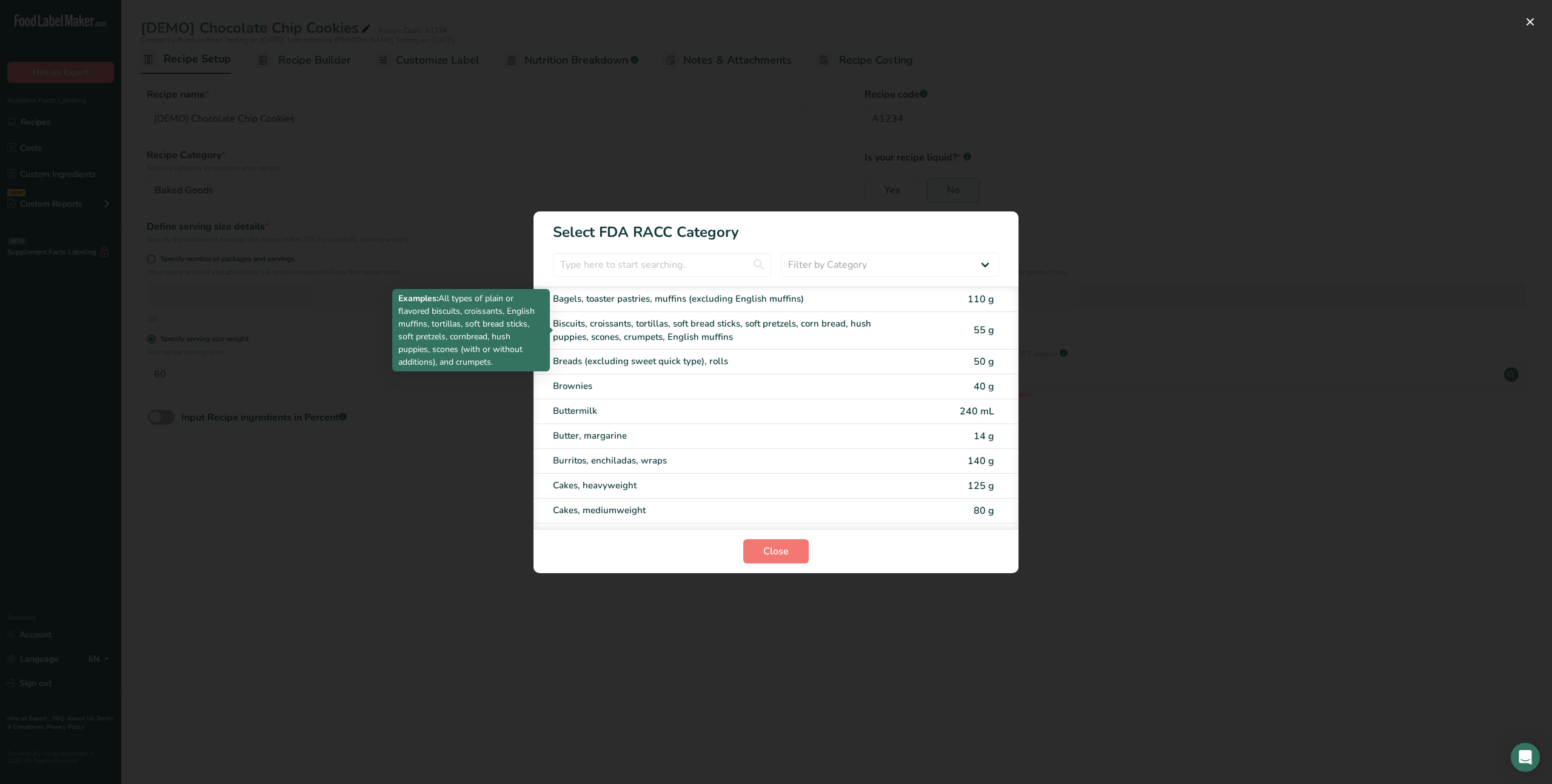
click at [729, 339] on div "Biscuits, croissants, tortillas, soft bread sticks, soft pretzels, corn bread, …" at bounding box center [725, 330] width 344 height 27
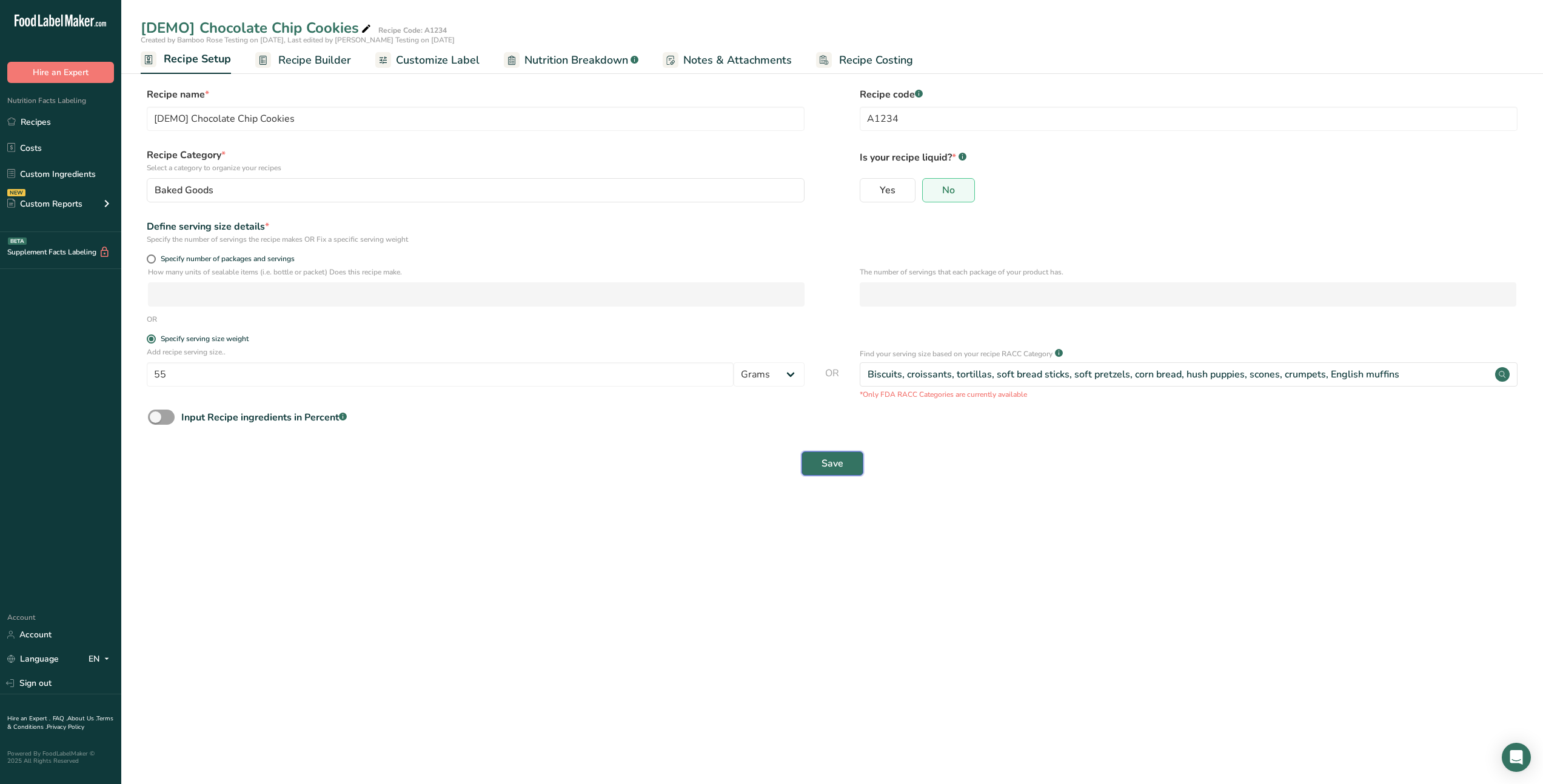
drag, startPoint x: 826, startPoint y: 463, endPoint x: 912, endPoint y: 400, distance: 106.6
click at [912, 400] on form "Recipe name * [DEMO] Chocolate Chip Cookies Recipe code .a-a{fill:#347362;}.b-a…" at bounding box center [833, 285] width 1383 height 396
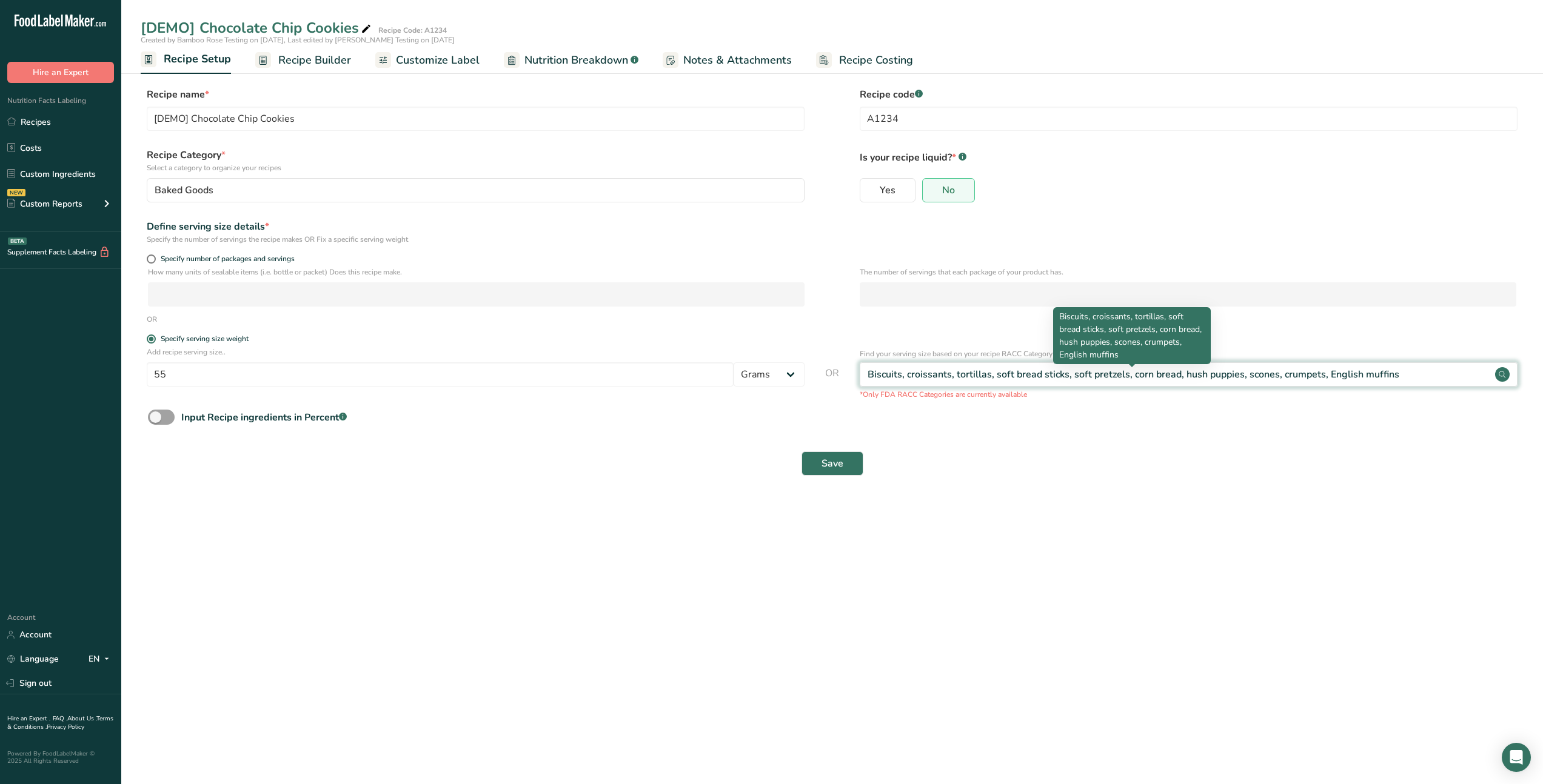
click at [916, 372] on div "Biscuits, croissants, tortillas, soft bread sticks, soft pretzels, corn bread, …" at bounding box center [1133, 374] width 532 height 14
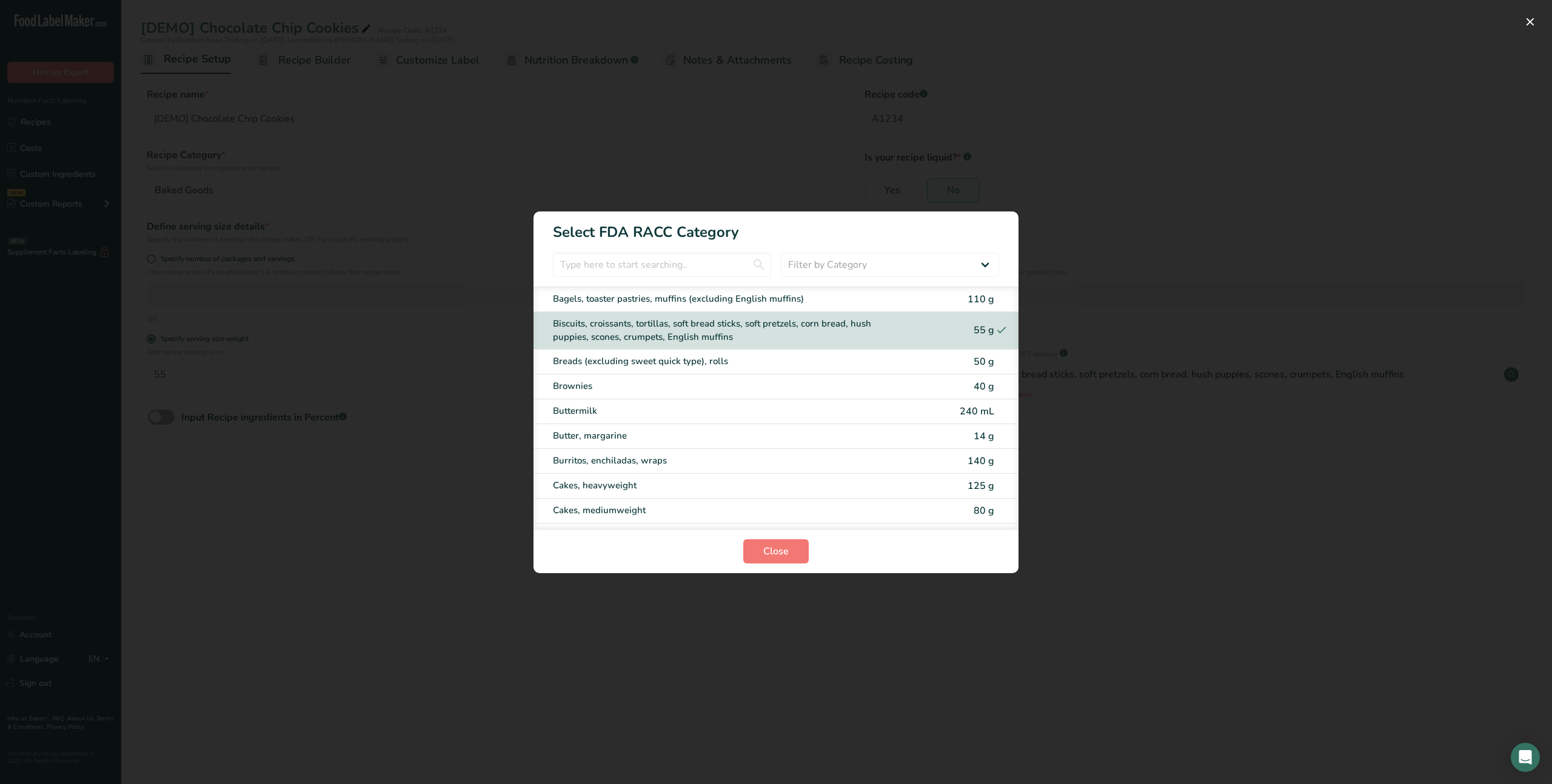
click at [1036, 364] on div "RACC Category Selection Modal" at bounding box center [776, 392] width 1552 height 784
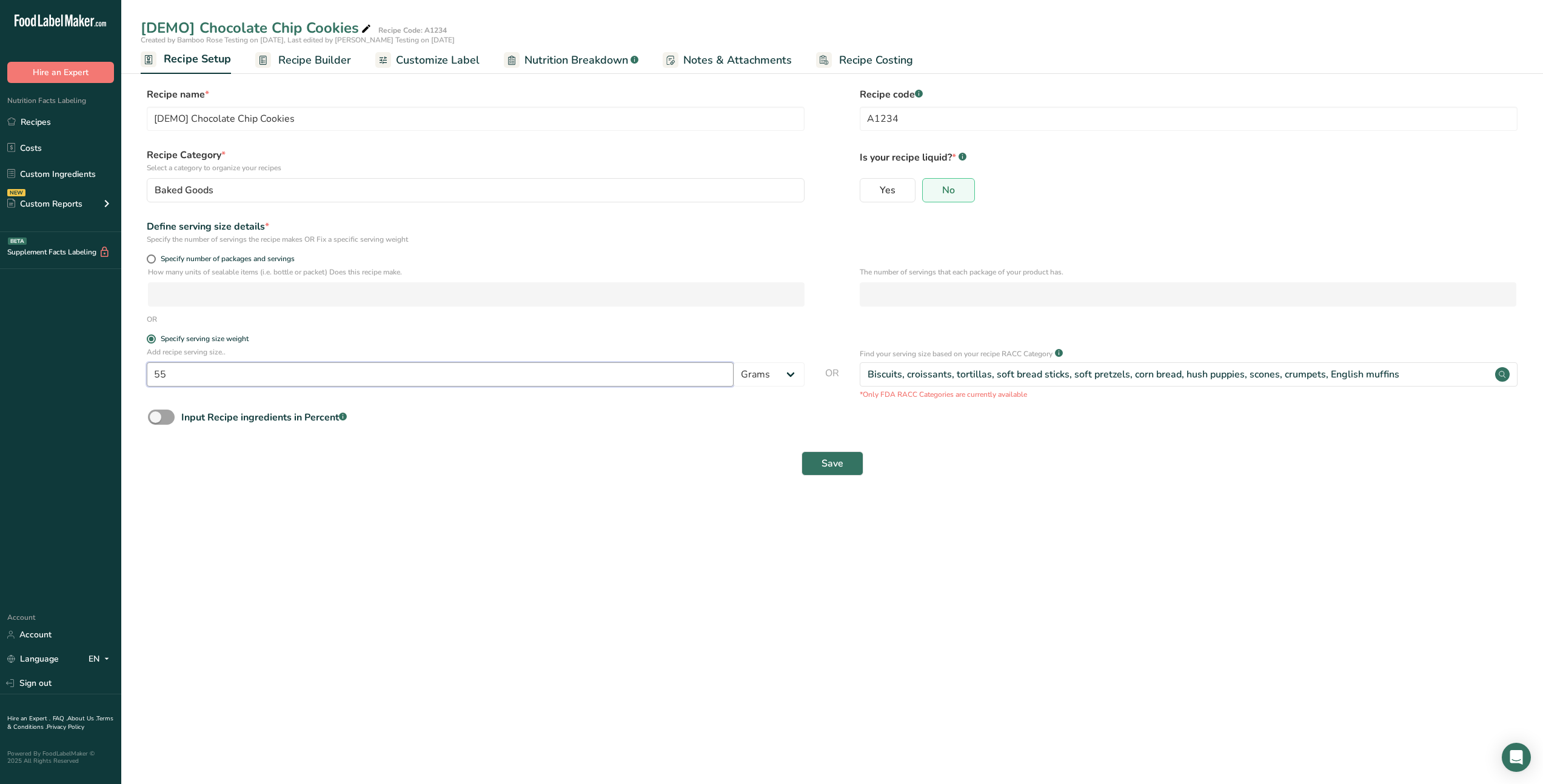
drag, startPoint x: 311, startPoint y: 379, endPoint x: 29, endPoint y: 360, distance: 282.6
click at [29, 360] on div ".a-20{fill:#fff;} Hire an Expert Nutrition Facts Labeling Recipes Costs Custom …" at bounding box center [772, 392] width 1543 height 784
click at [386, 503] on main "[DEMO] Chocolate Chip Cookies Recipe Code: A1234 Created by Bamboo Rose Testing…" at bounding box center [772, 392] width 1543 height 784
click at [1167, 373] on div "Select FDA Reference Amount" at bounding box center [1188, 374] width 657 height 24
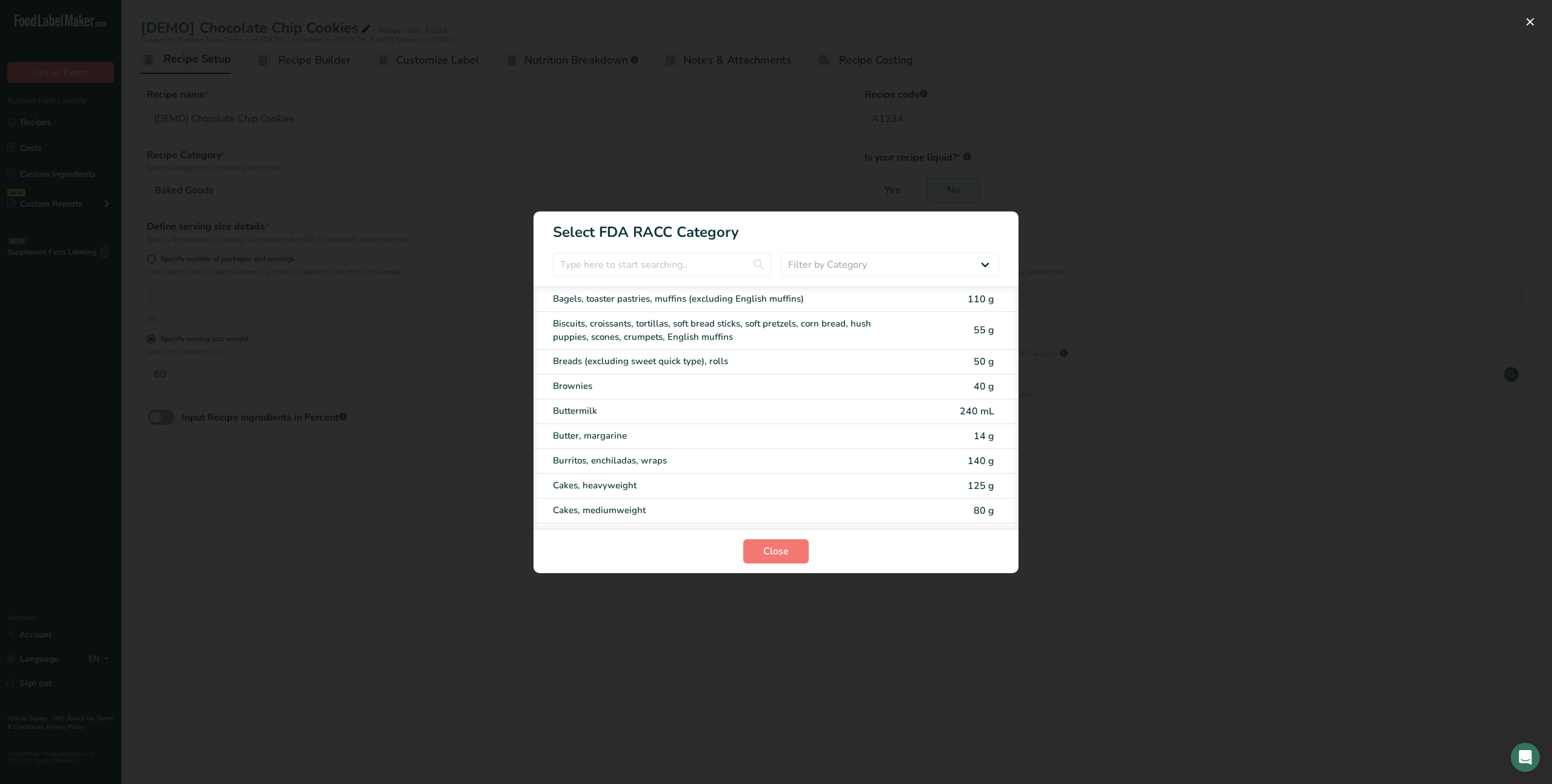
click at [934, 333] on div "Biscuits, croissants, tortillas, soft bread sticks, soft pretzels, corn bread, …" at bounding box center [755, 330] width 405 height 27
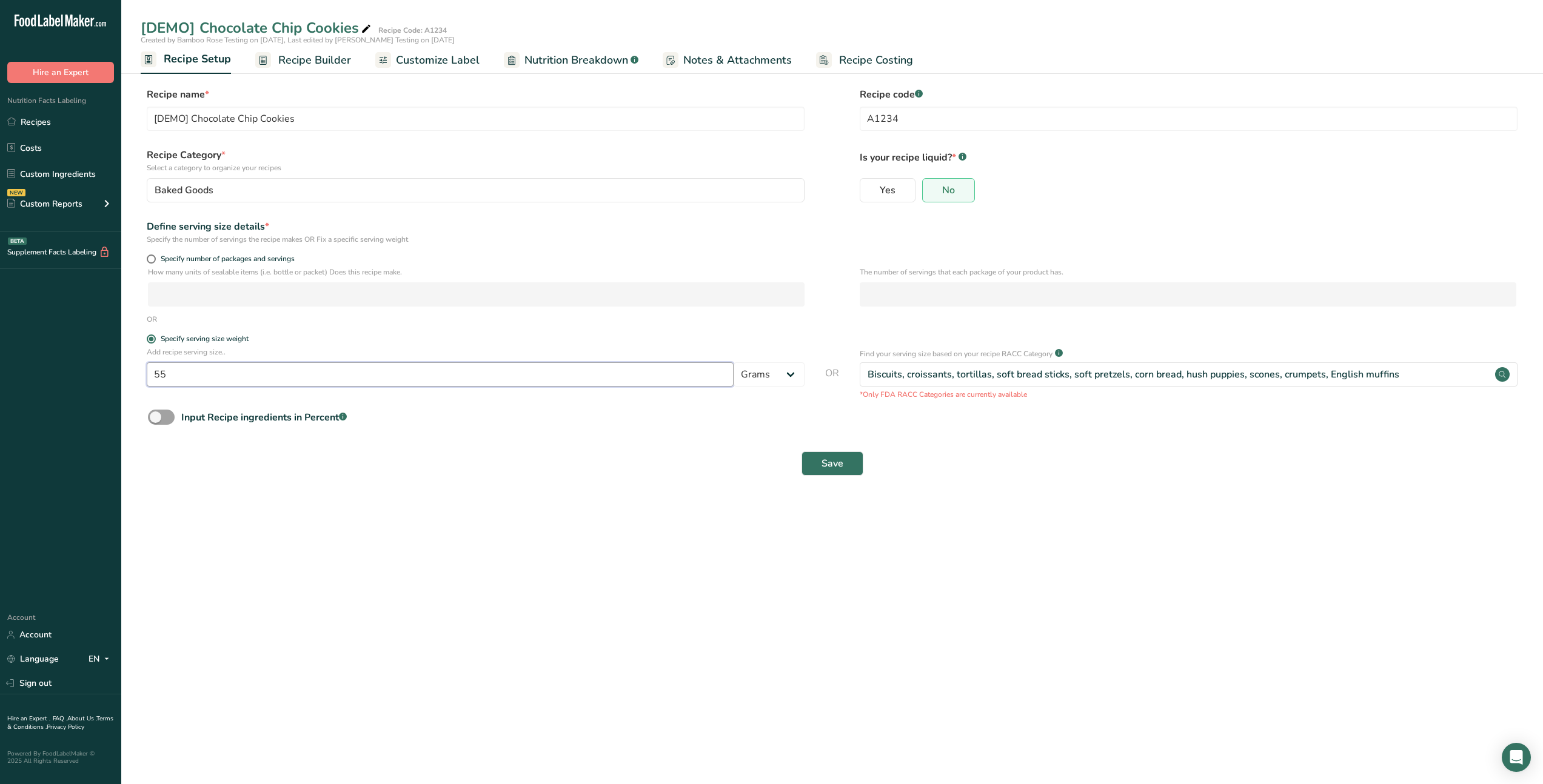
drag, startPoint x: 510, startPoint y: 374, endPoint x: 0, endPoint y: 380, distance: 510.0
click at [0, 380] on div ".a-20{fill:#fff;} Hire an Expert Nutrition Facts Labeling Recipes Costs Custom …" at bounding box center [772, 392] width 1543 height 784
type input "60"
click at [801, 452] on button "Save" at bounding box center [832, 463] width 62 height 24
click at [404, 551] on main "[DEMO] Chocolate Chip Cookies Recipe Code: A1234 Created by Bamboo Rose Testing…" at bounding box center [772, 392] width 1543 height 784
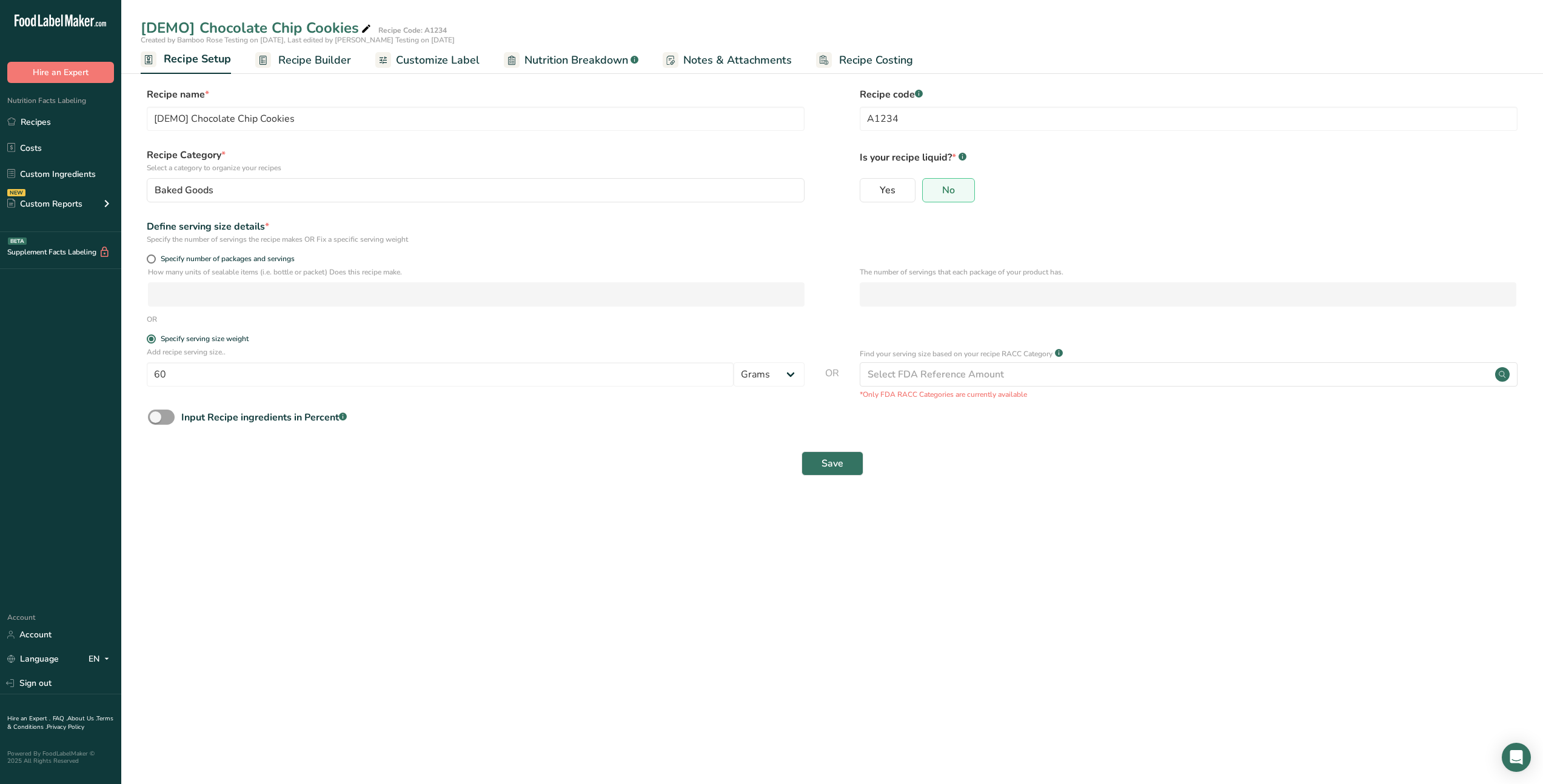
click at [579, 60] on span "Nutrition Breakdown" at bounding box center [576, 60] width 103 height 16
select select "Calories"
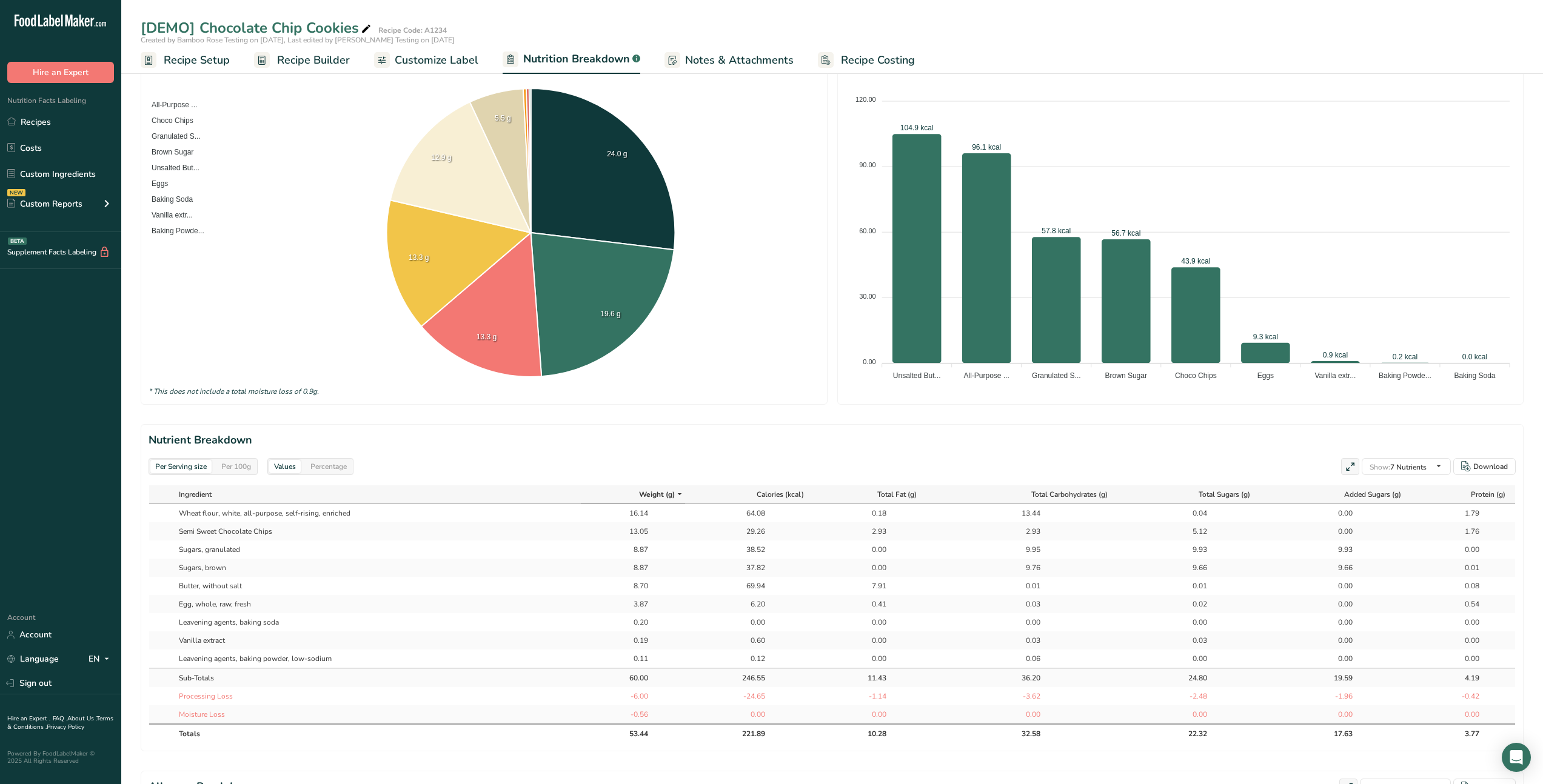
scroll to position [238, 0]
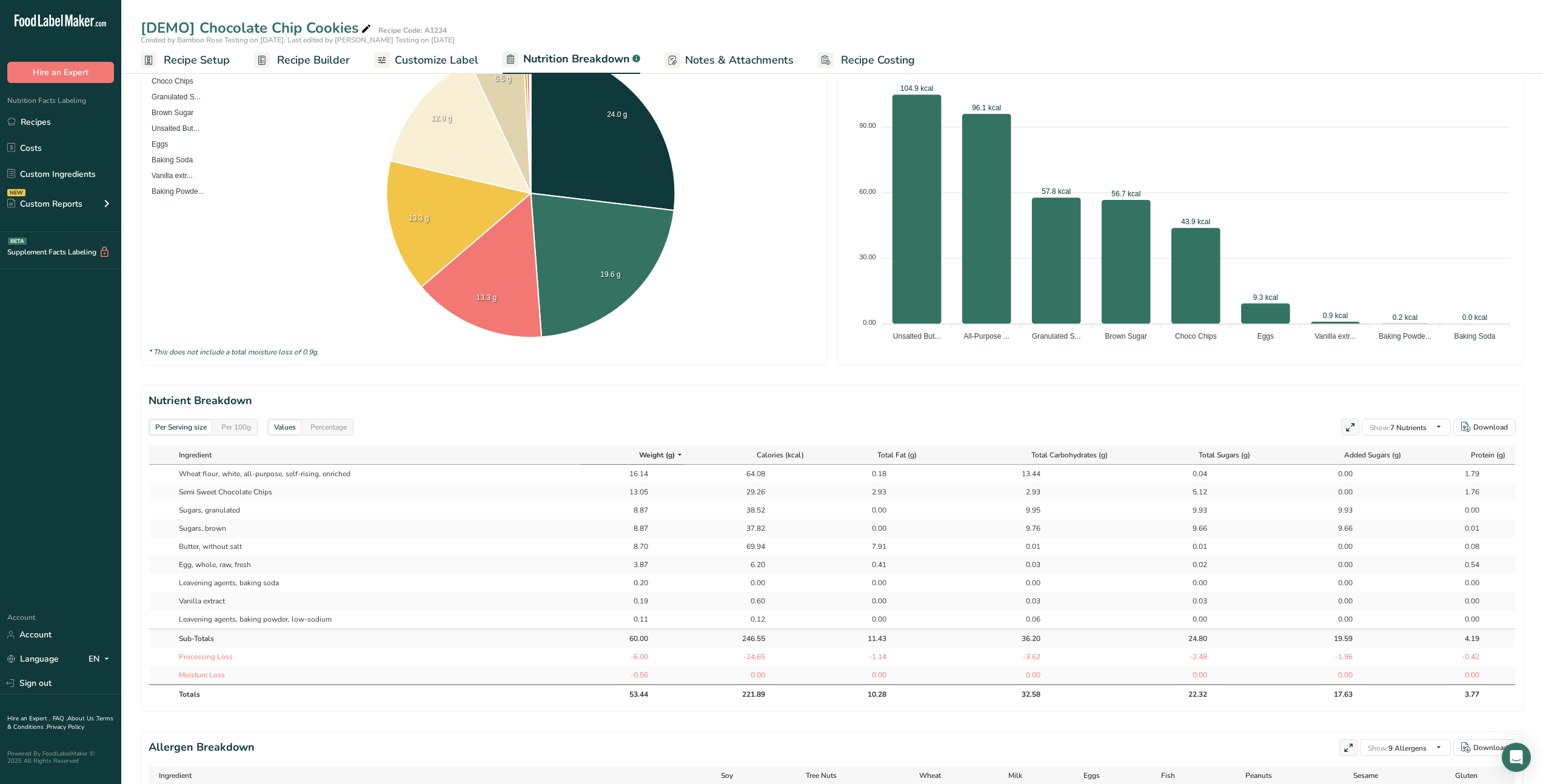
click at [413, 59] on span "Customize Label" at bounding box center [436, 60] width 84 height 16
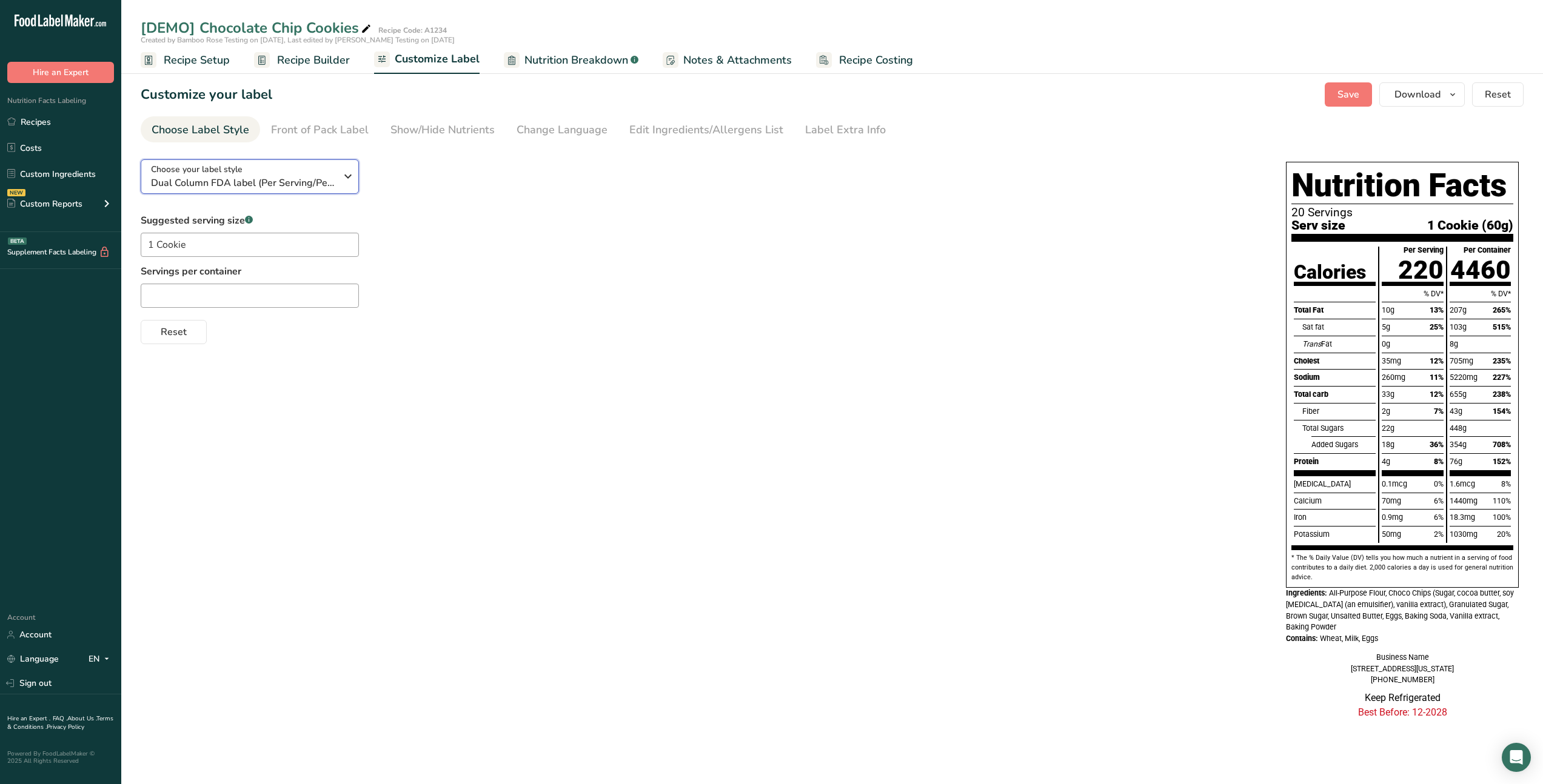
click at [277, 162] on button "Choose your label style Dual Column FDA label (Per Serving/Per Container)" at bounding box center [250, 177] width 218 height 34
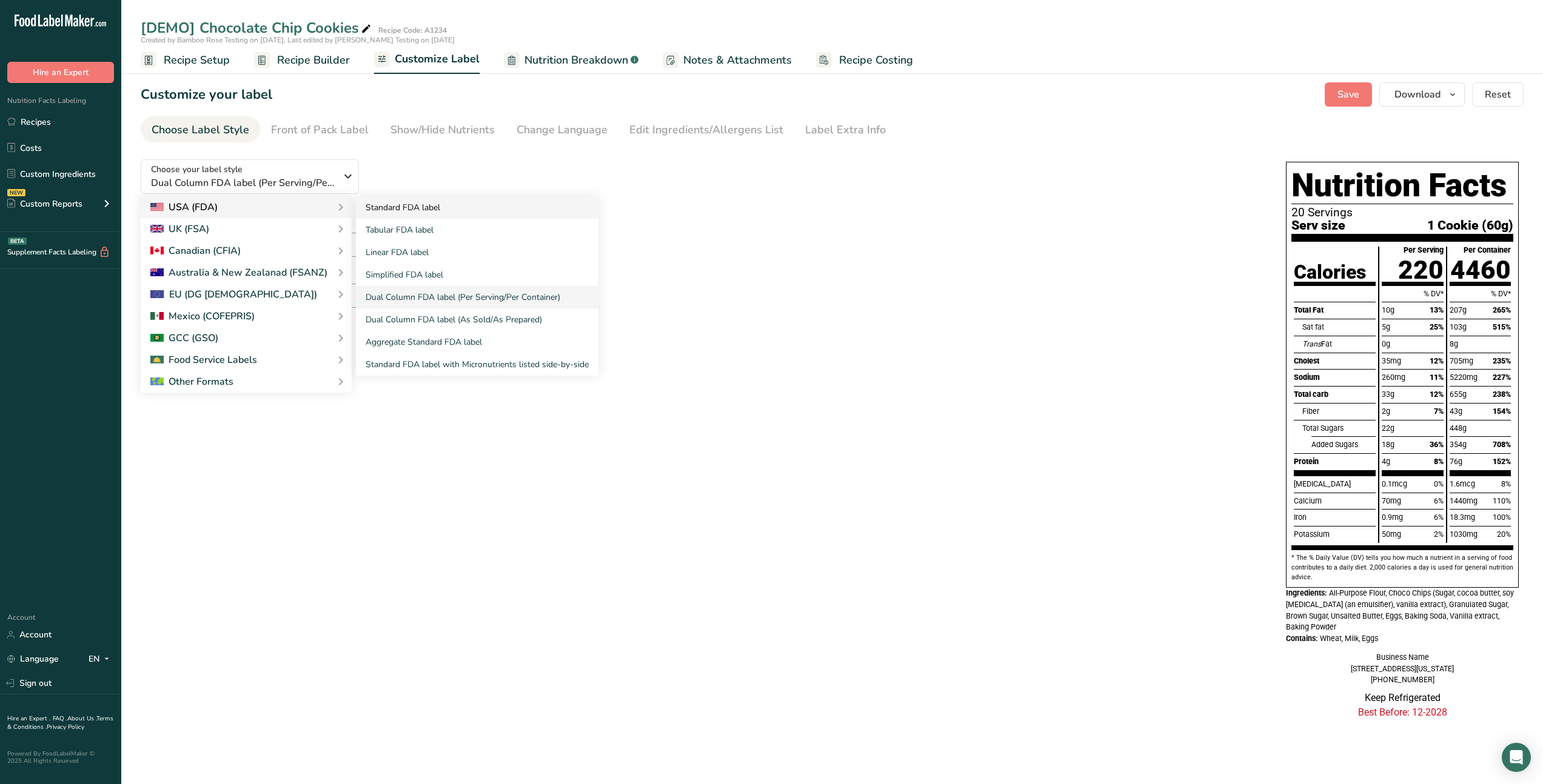
click at [411, 207] on link "Standard FDA label" at bounding box center [477, 207] width 242 height 22
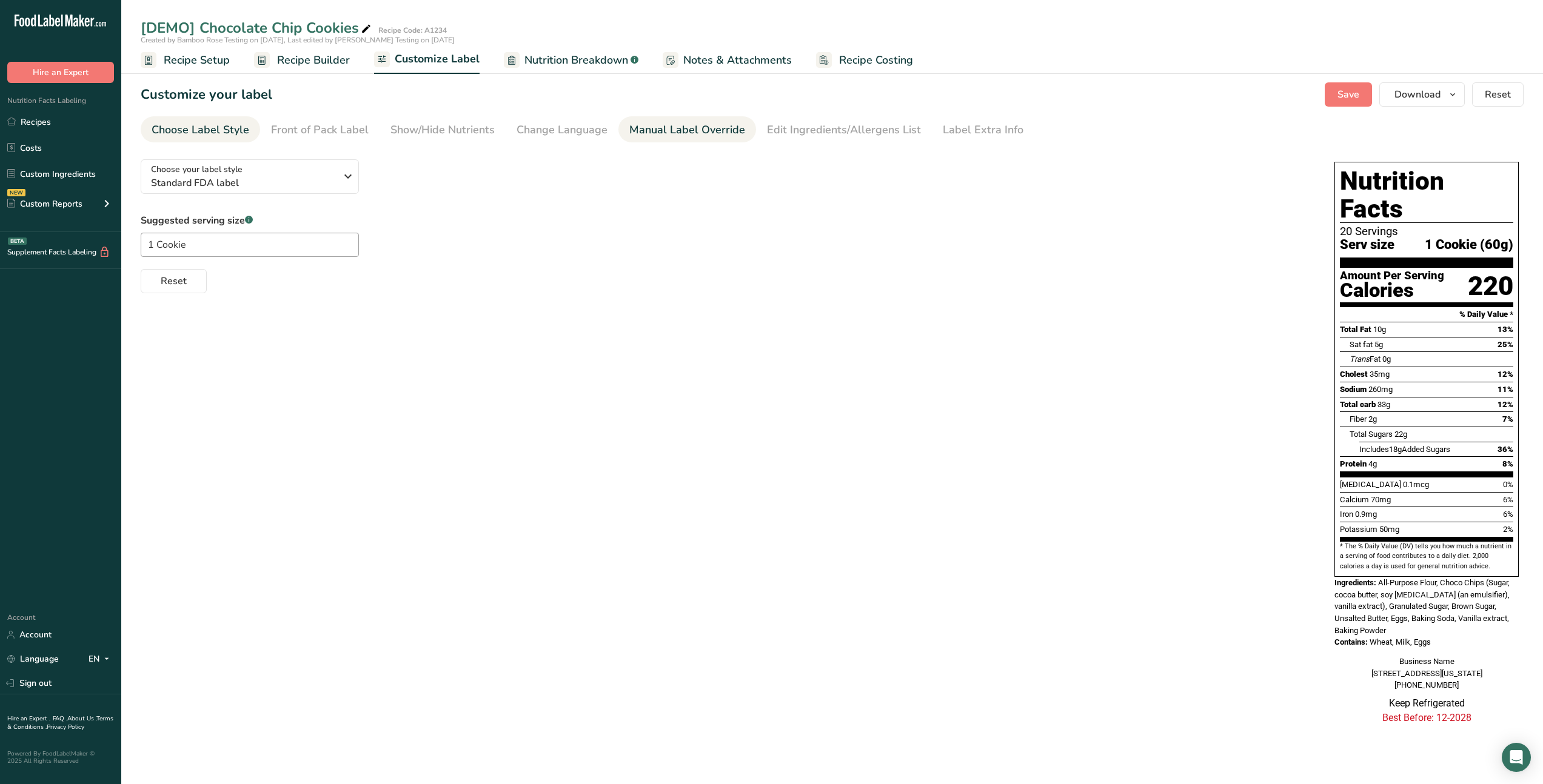
click at [639, 132] on div "Manual Label Override" at bounding box center [687, 130] width 116 height 16
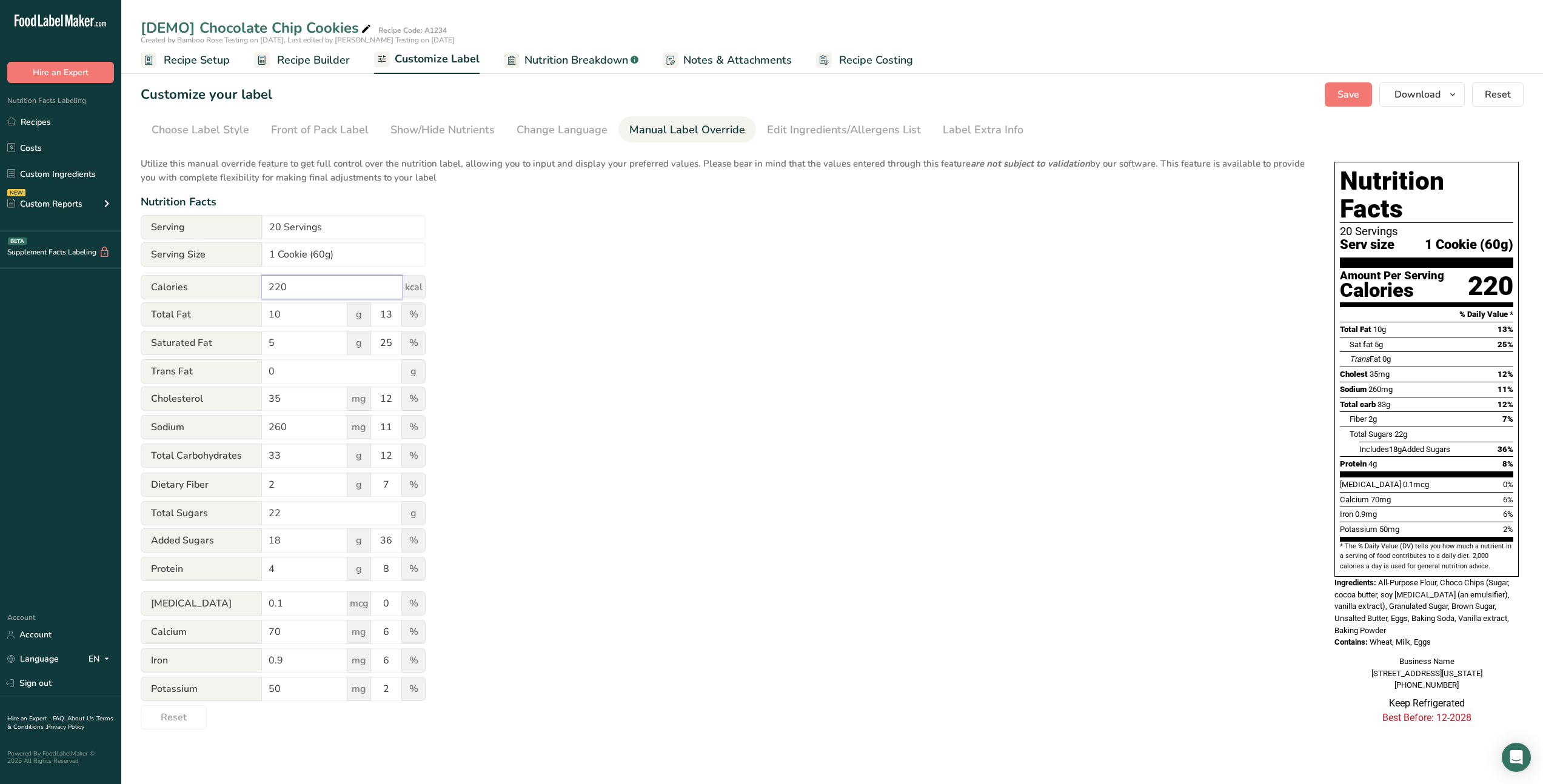
drag, startPoint x: 297, startPoint y: 289, endPoint x: 172, endPoint y: 290, distance: 125.0
click at [172, 290] on div "Calories 220 kcal" at bounding box center [283, 286] width 285 height 24
type input "120"
click at [526, 307] on div "Utilize this manual override feature to get full control over the nutrition lab…" at bounding box center [726, 440] width 1169 height 580
